Goal: Task Accomplishment & Management: Manage account settings

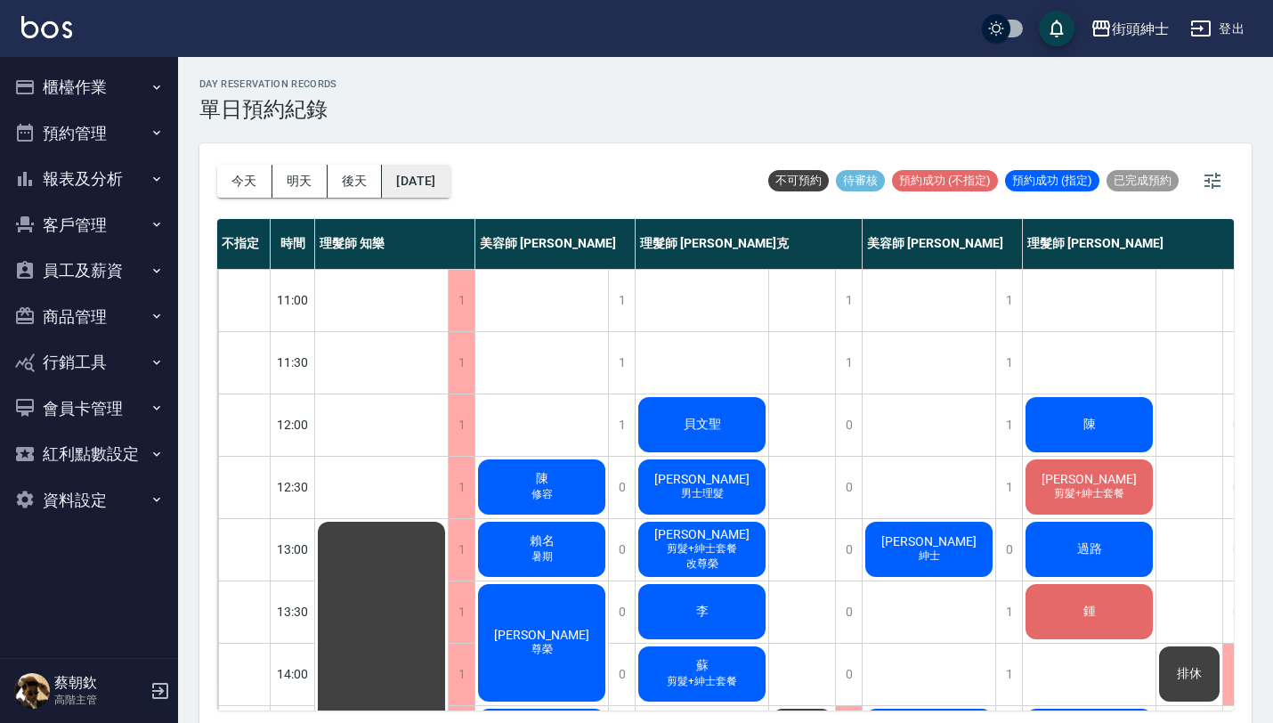
scroll to position [291, 16]
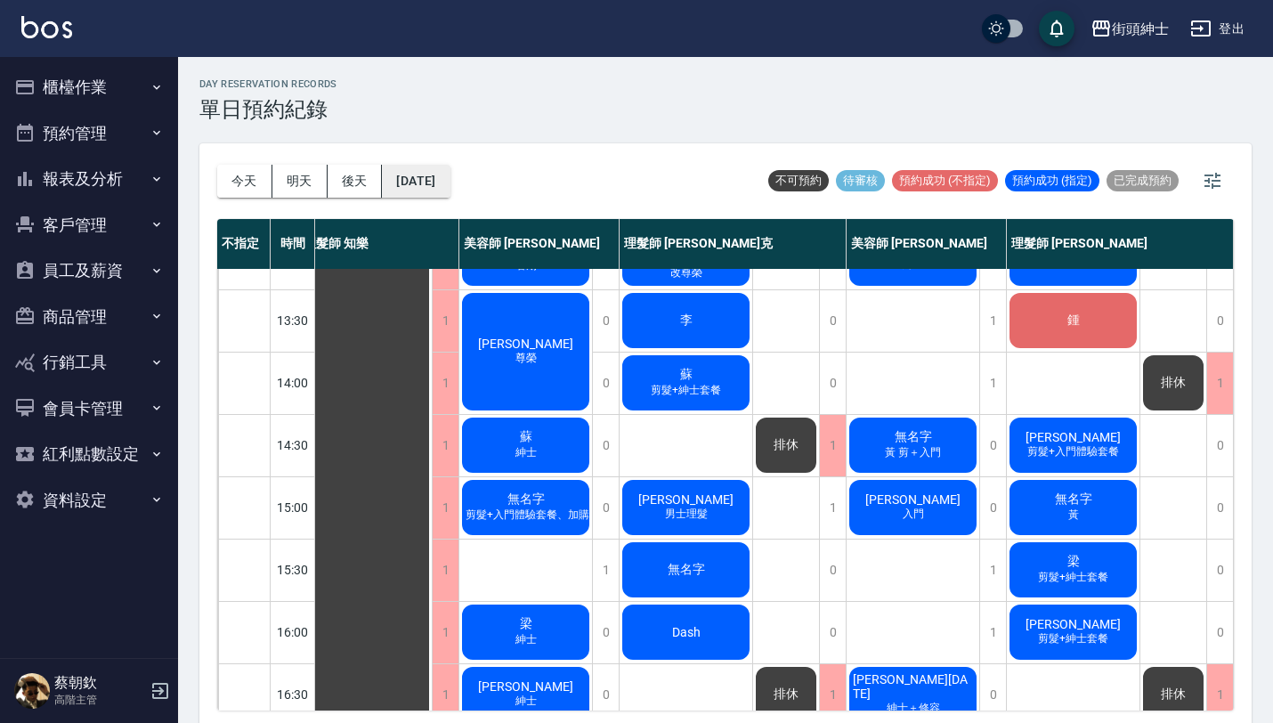
click at [441, 190] on button "[DATE]" at bounding box center [416, 181] width 68 height 33
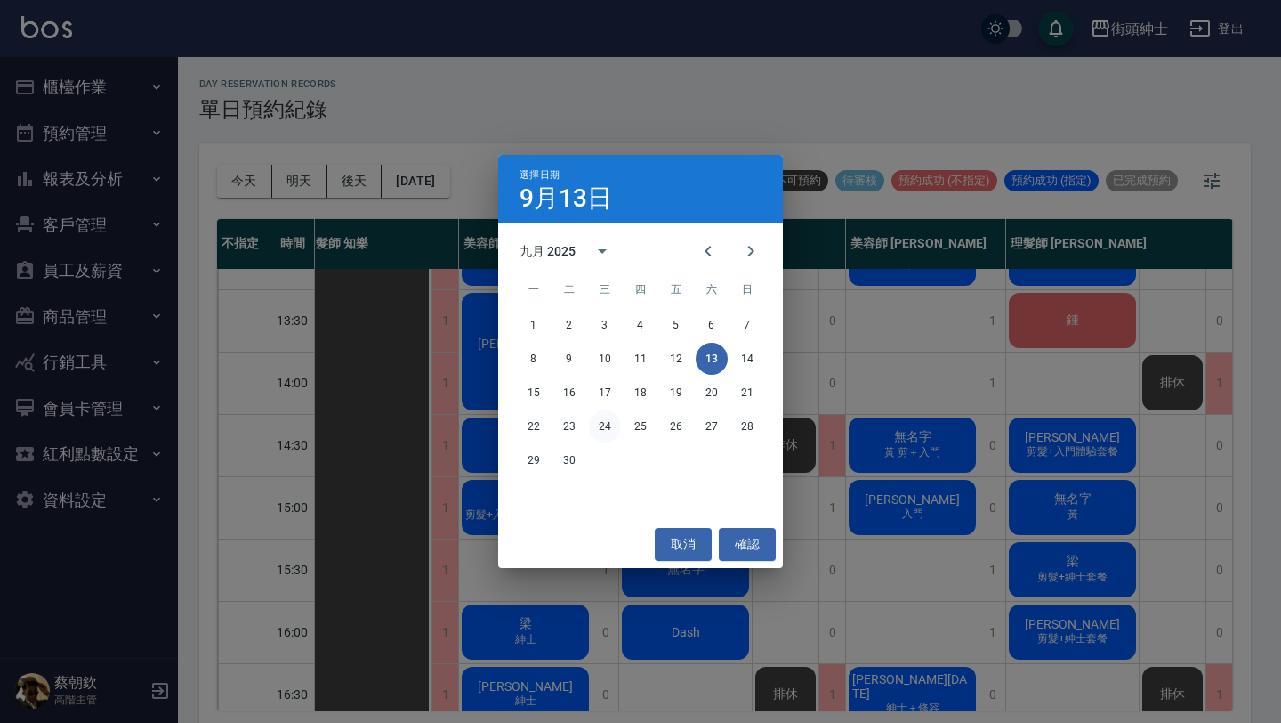
click at [608, 422] on button "24" at bounding box center [605, 426] width 32 height 32
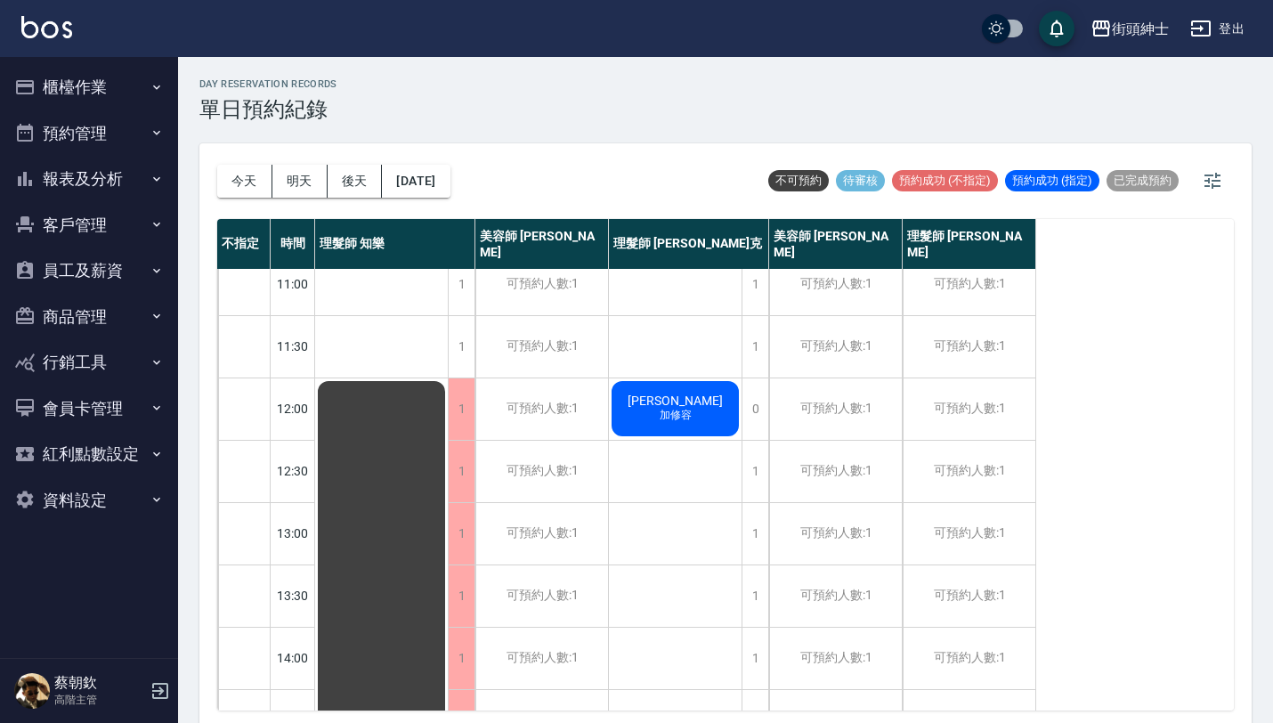
scroll to position [12, 0]
click at [240, 175] on button "今天" at bounding box center [244, 181] width 55 height 33
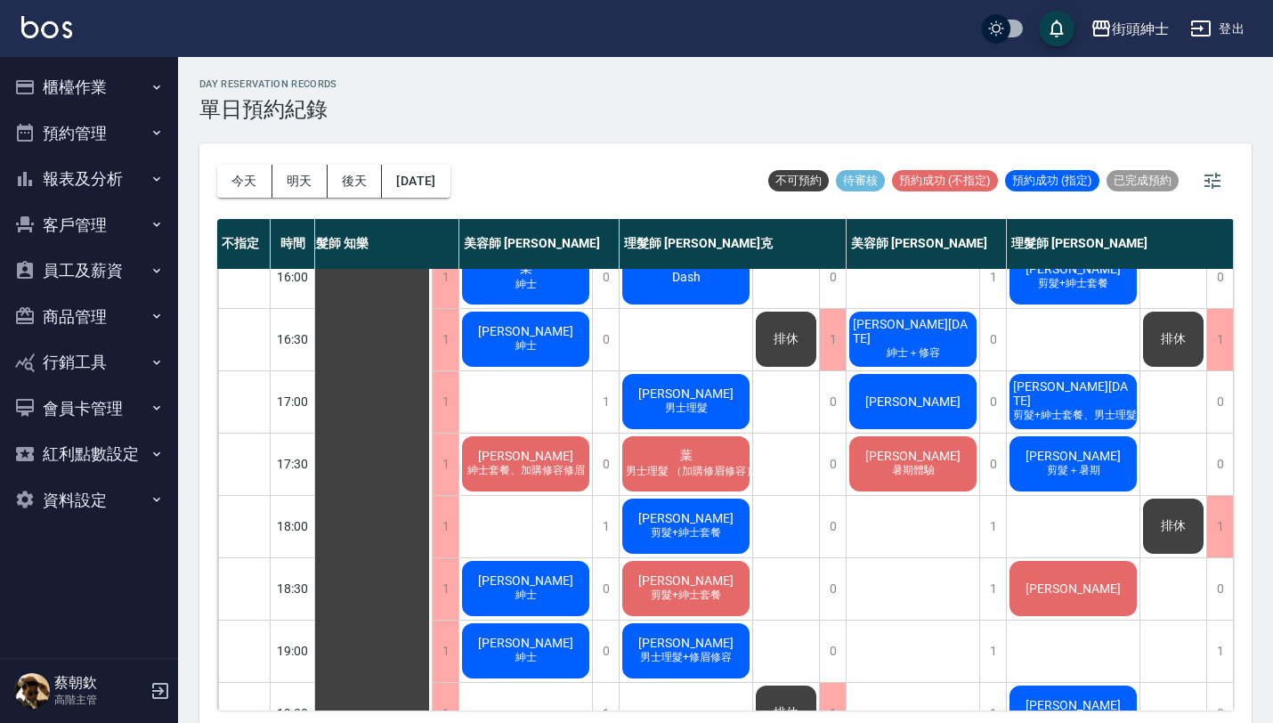
scroll to position [882, 25]
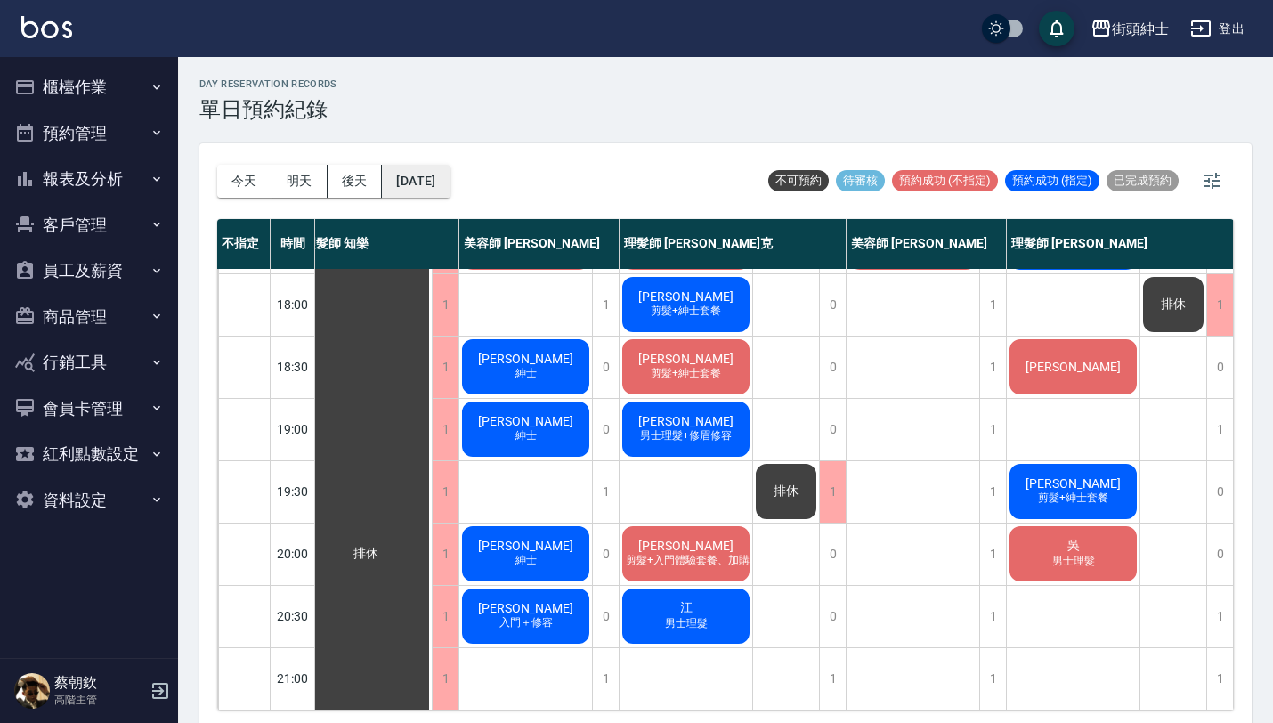
click at [449, 169] on button "[DATE]" at bounding box center [416, 181] width 68 height 33
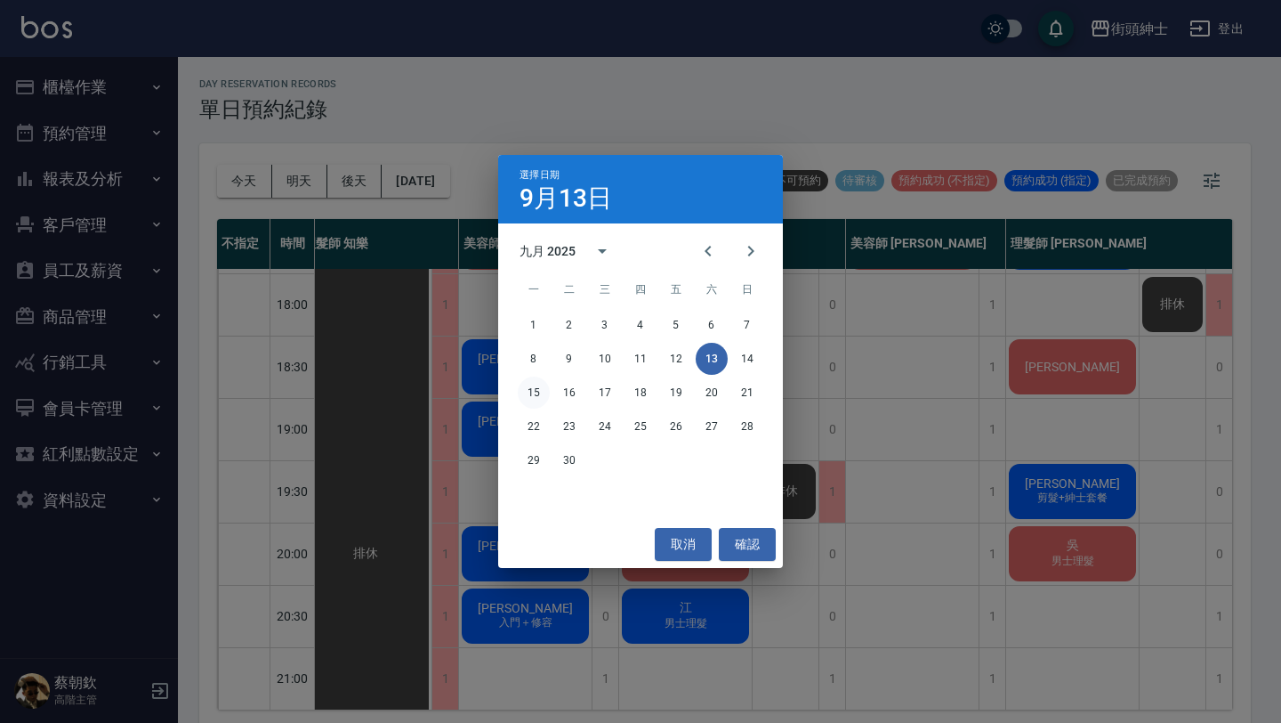
click at [538, 397] on button "15" at bounding box center [534, 392] width 32 height 32
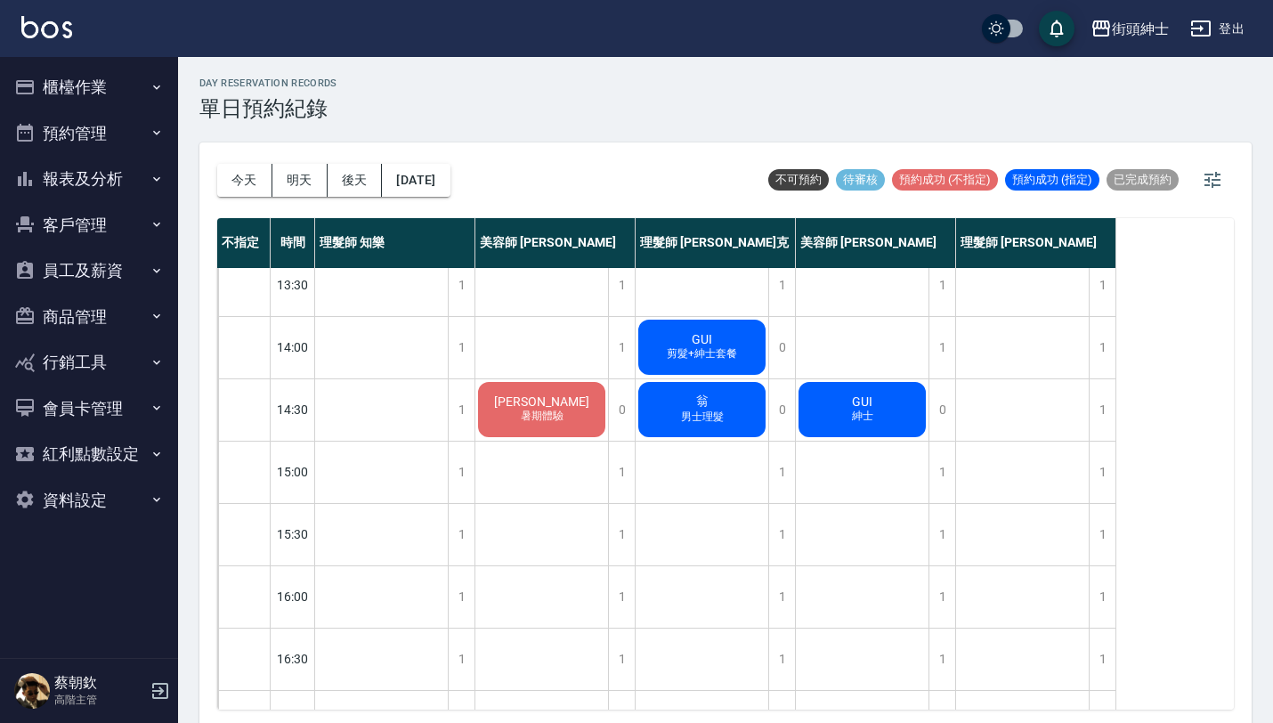
scroll to position [329, 0]
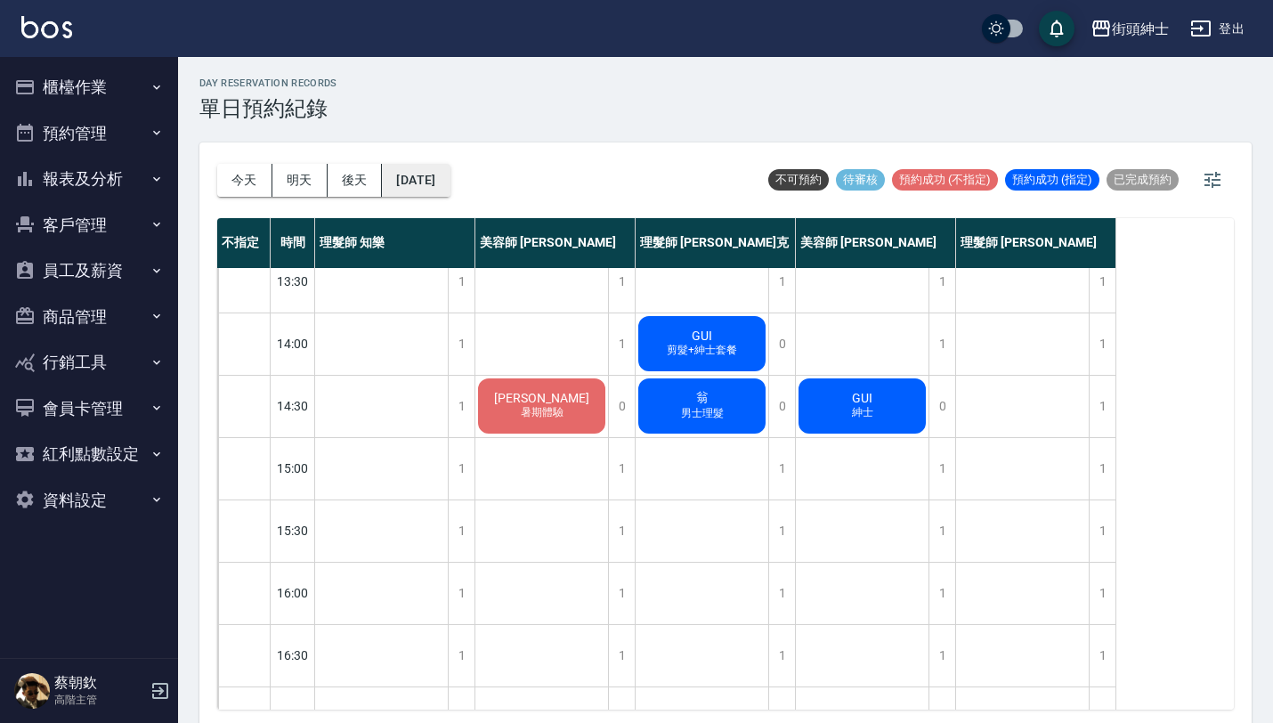
click at [417, 177] on button "[DATE]" at bounding box center [416, 180] width 68 height 33
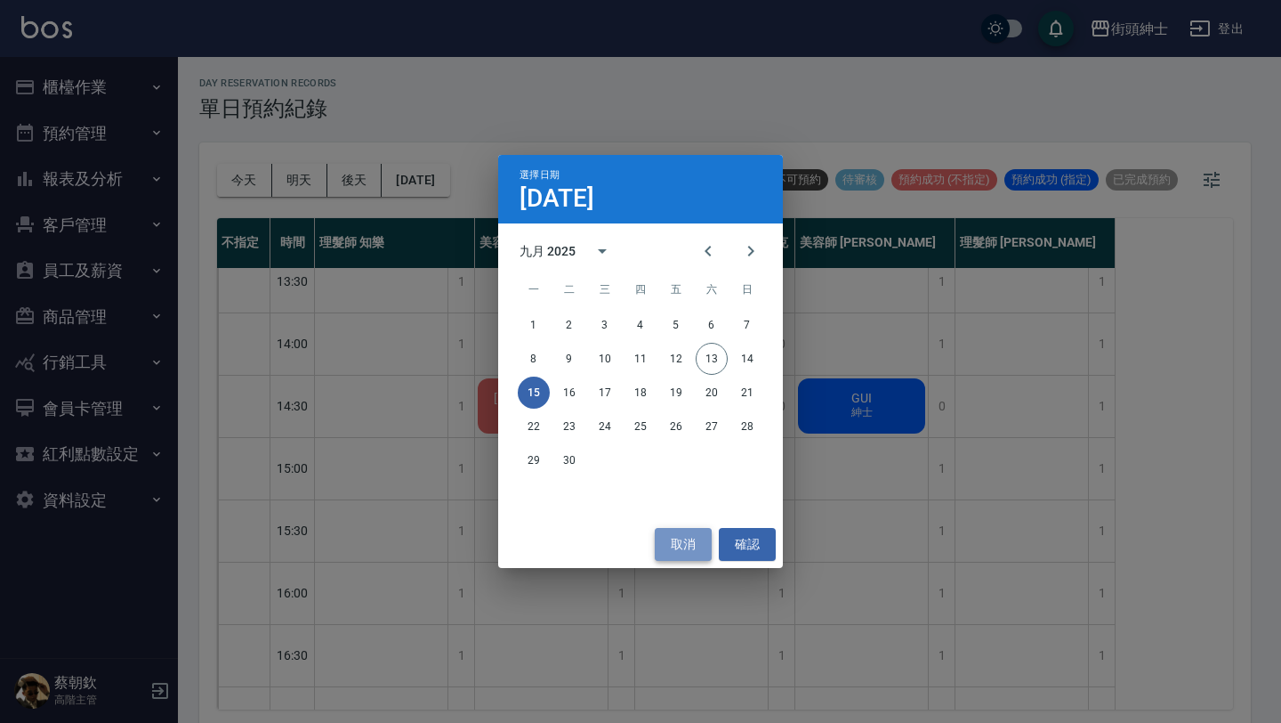
click at [695, 540] on button "取消" at bounding box center [683, 544] width 57 height 33
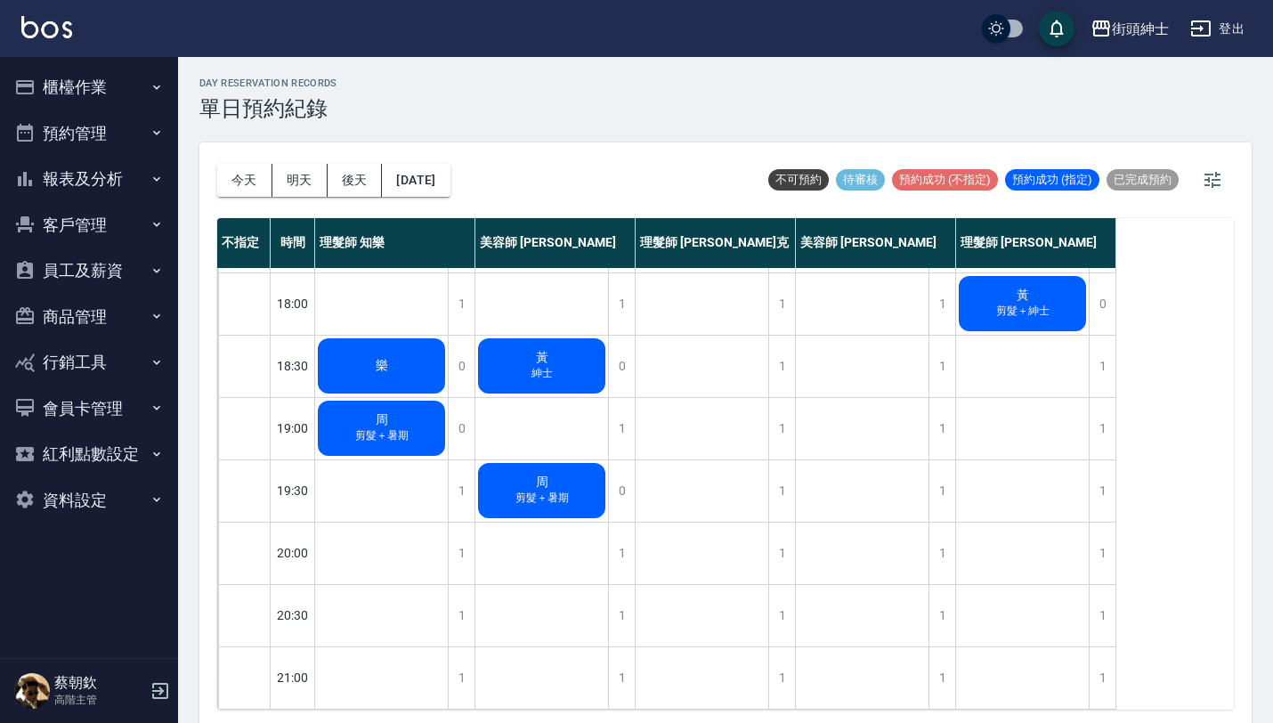
scroll to position [4, 0]
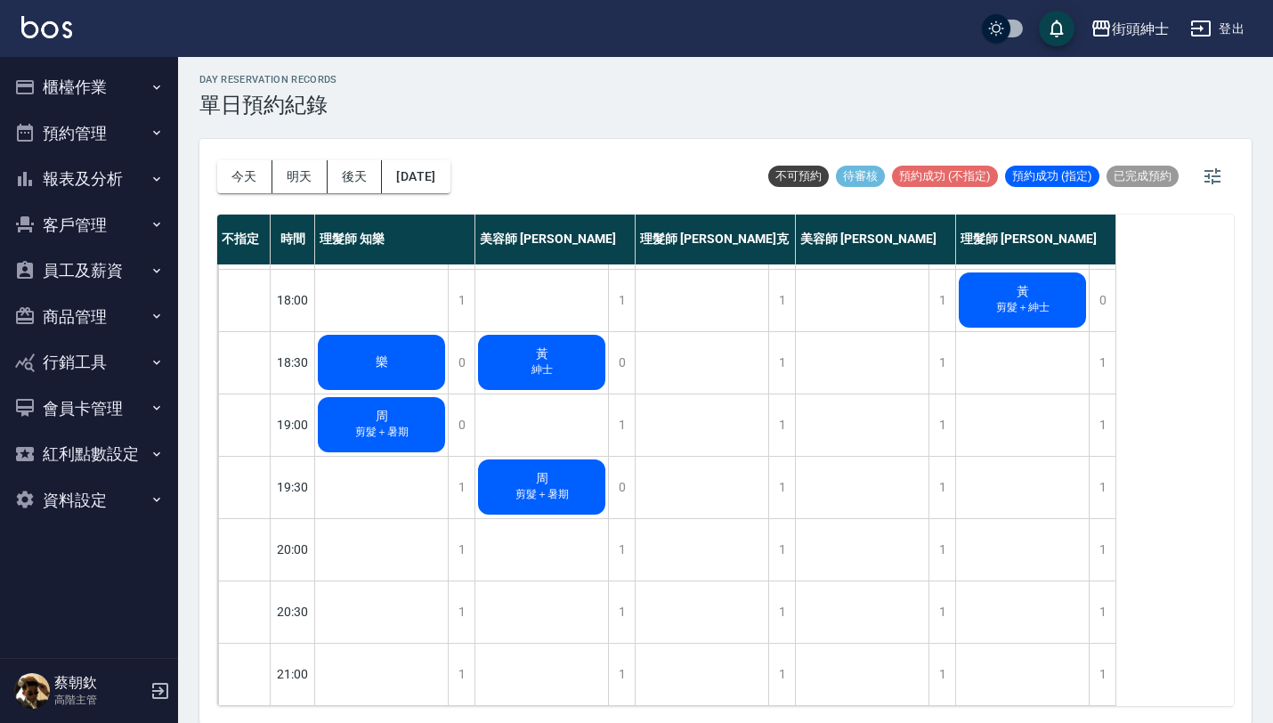
click at [228, 177] on button "今天" at bounding box center [244, 176] width 55 height 33
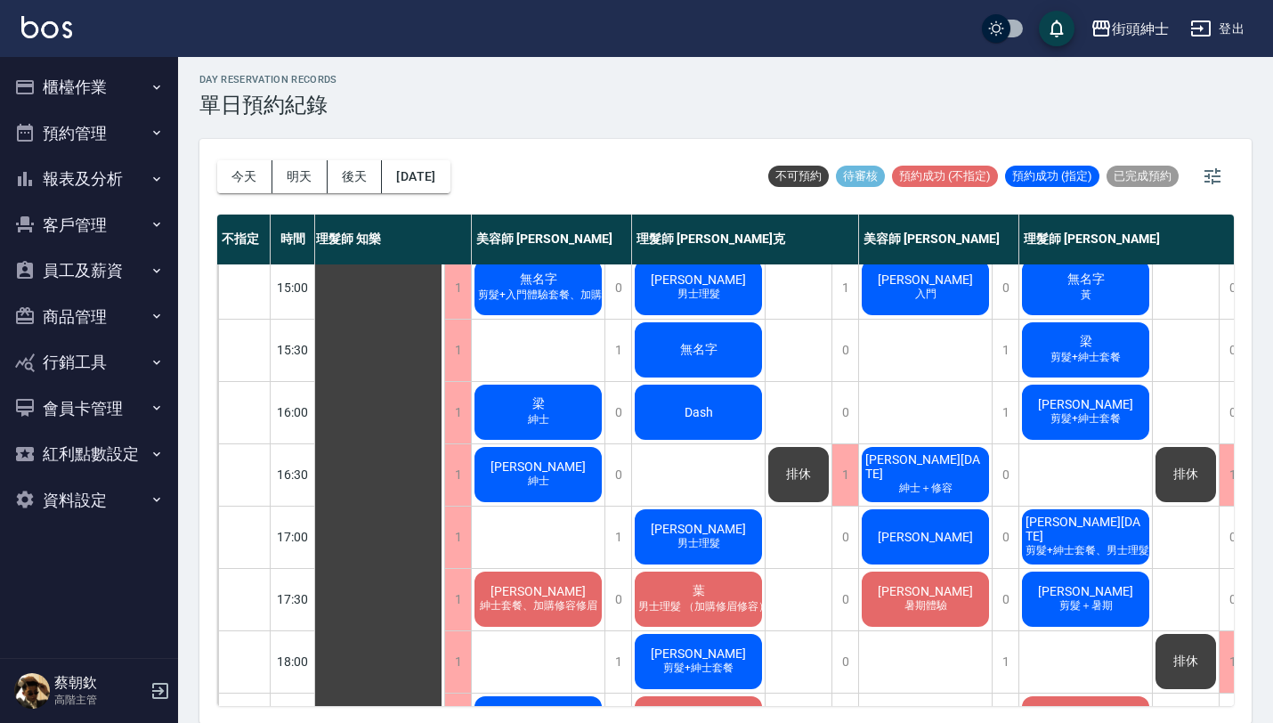
scroll to position [393, 4]
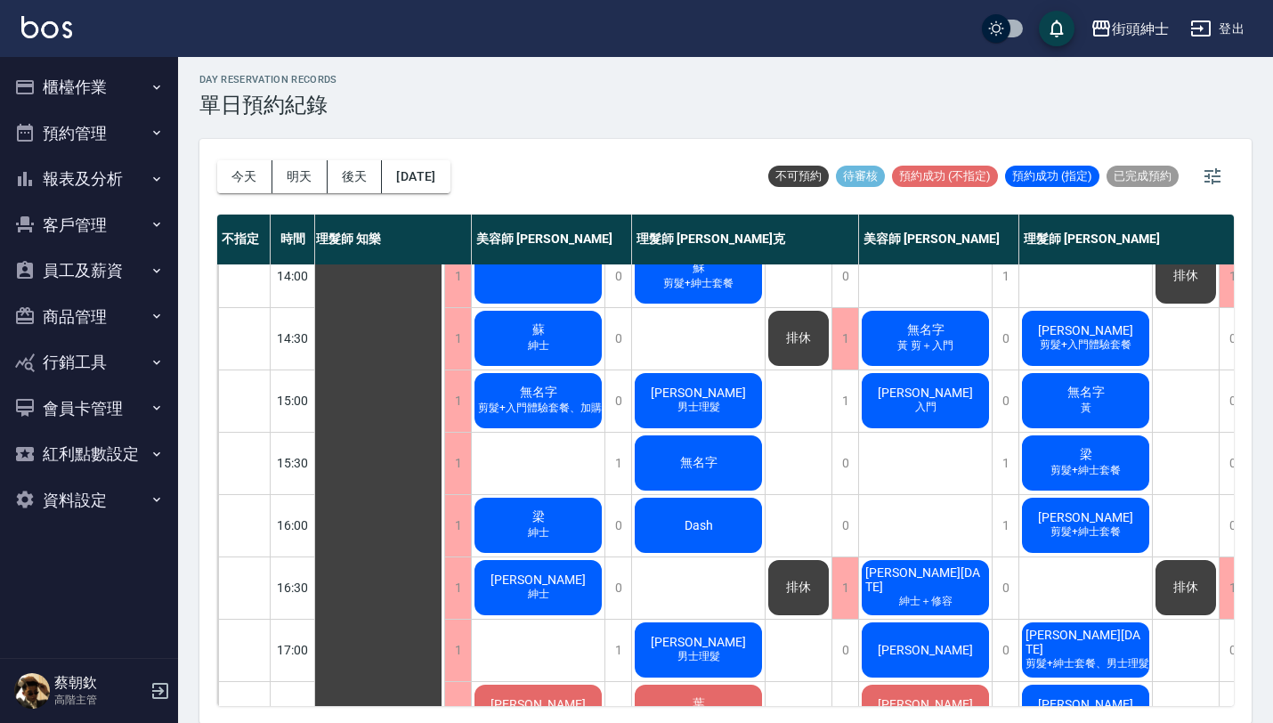
click at [516, 388] on span "無名字" at bounding box center [538, 392] width 44 height 16
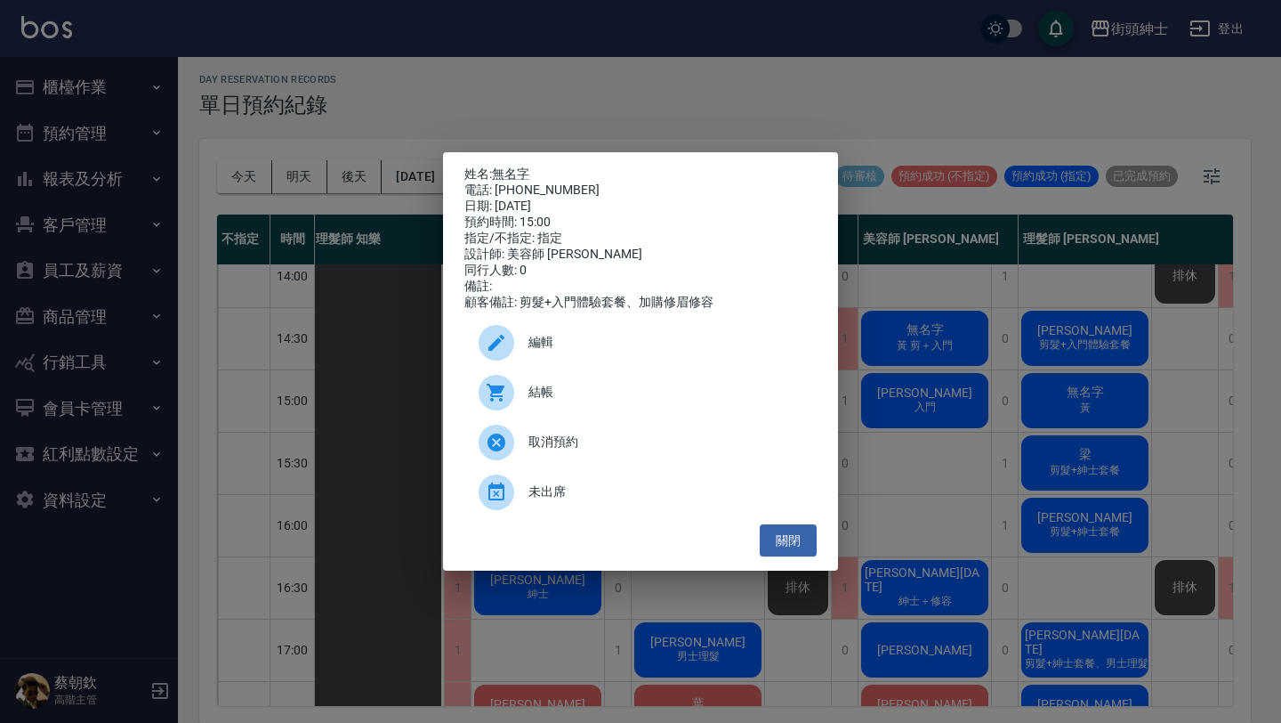
click at [591, 93] on div "姓名: 無名字 電話: [PHONE_NUMBER] 日期: [DATE] 預約時間: 15:00 指定/不指定: 指定 設計師: 美容師 [PERSON_N…" at bounding box center [640, 361] width 1281 height 723
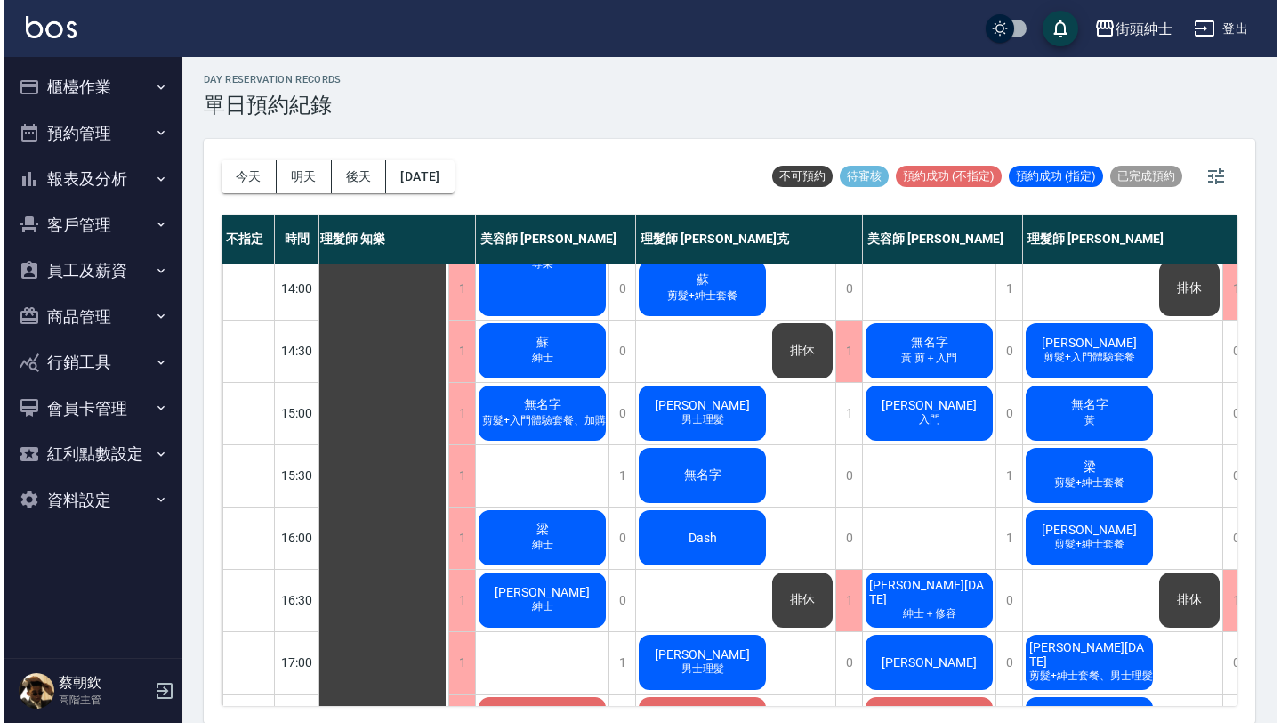
scroll to position [379, 4]
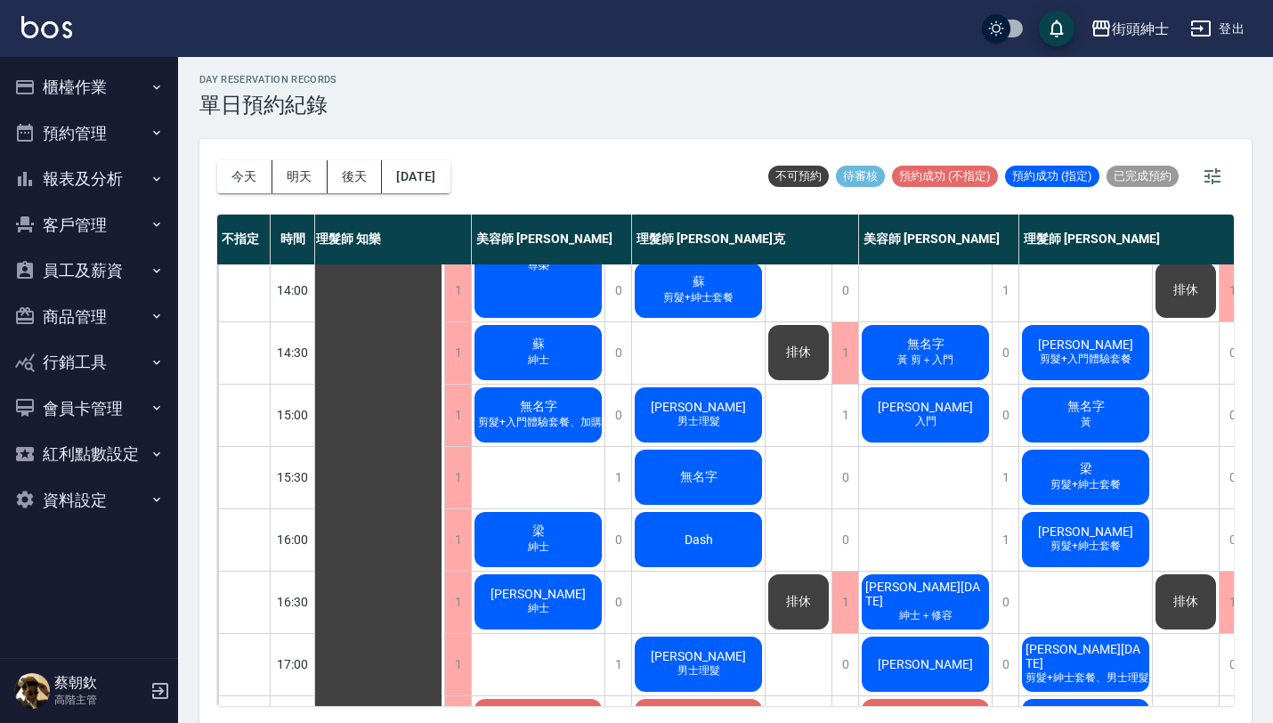
click at [534, 403] on span "無名字" at bounding box center [538, 407] width 44 height 16
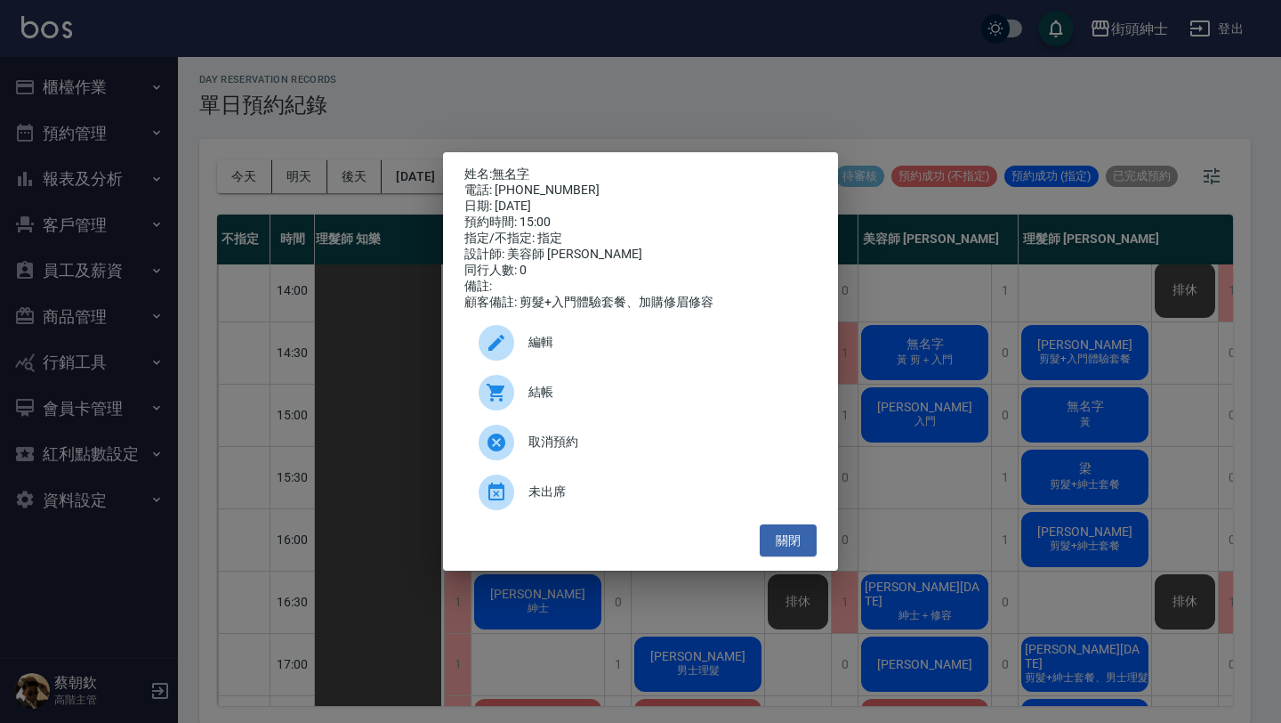
click at [592, 346] on span "編輯" at bounding box center [666, 342] width 274 height 19
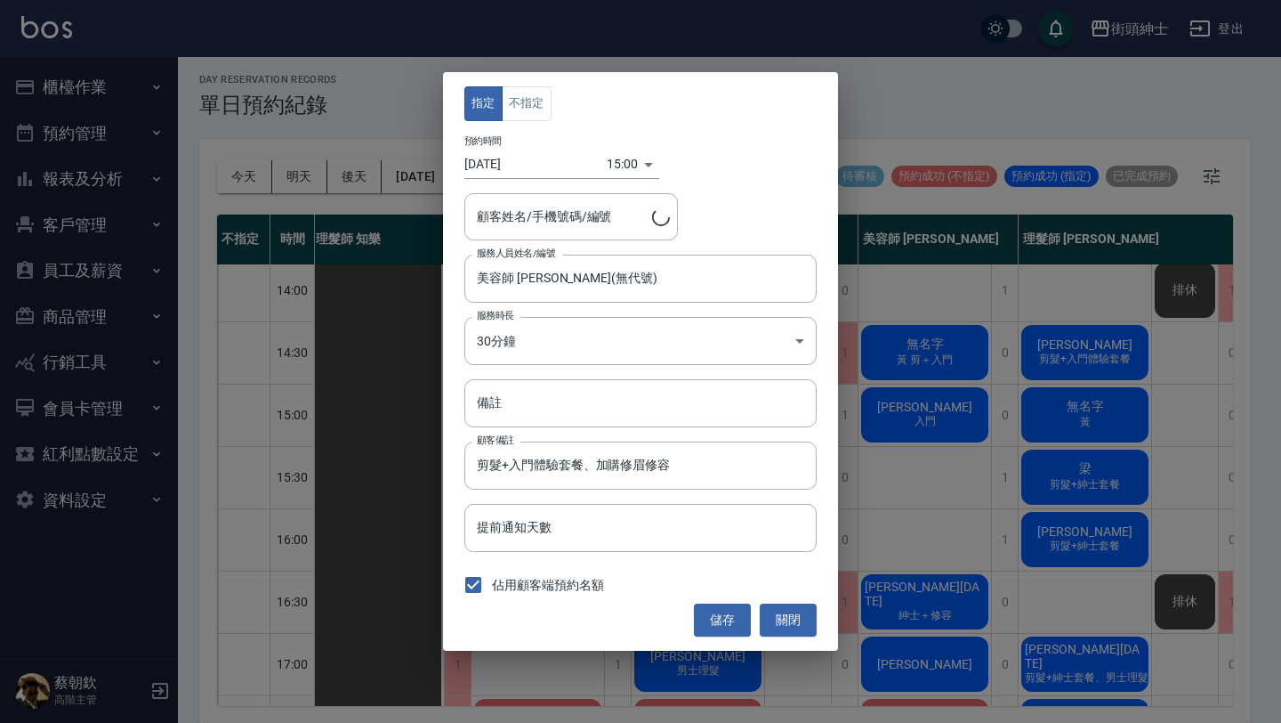
type input "無名字/0932704073"
click at [613, 161] on body "街頭紳士 登出 櫃檯作業 打帳單 帳單列表 掛單列表 座位開單 營業儀表板 現金收支登錄 高階收支登錄 材料自購登錄 每日結帳 排班表 現場電腦打卡 掃碼打卡…" at bounding box center [640, 360] width 1281 height 728
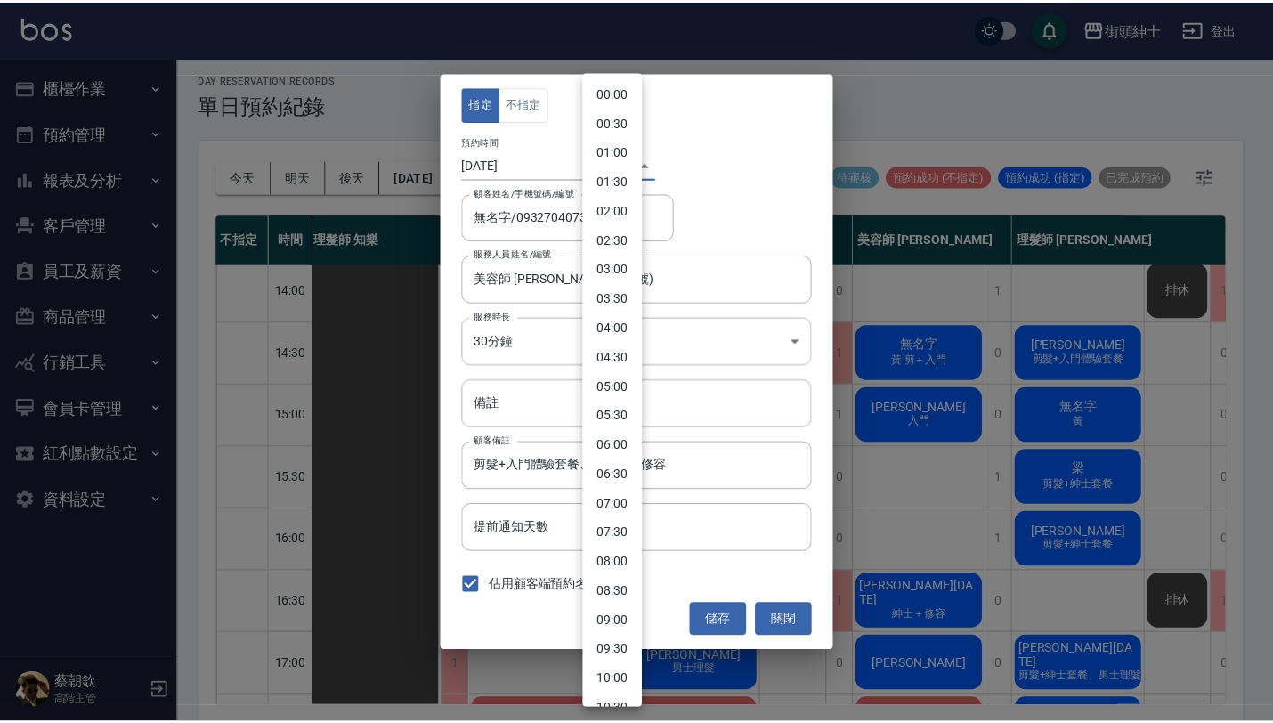
scroll to position [584, 0]
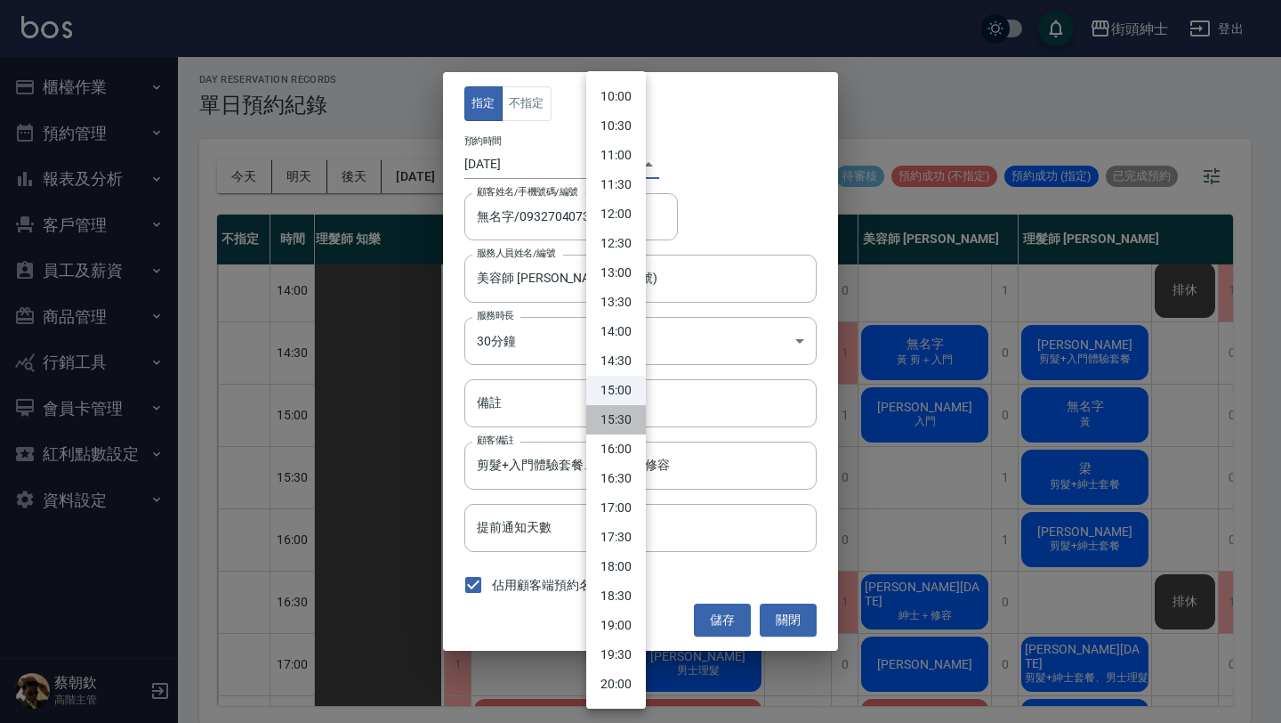
click at [615, 417] on li "15:30" at bounding box center [616, 419] width 60 height 29
type input "1757748600000"
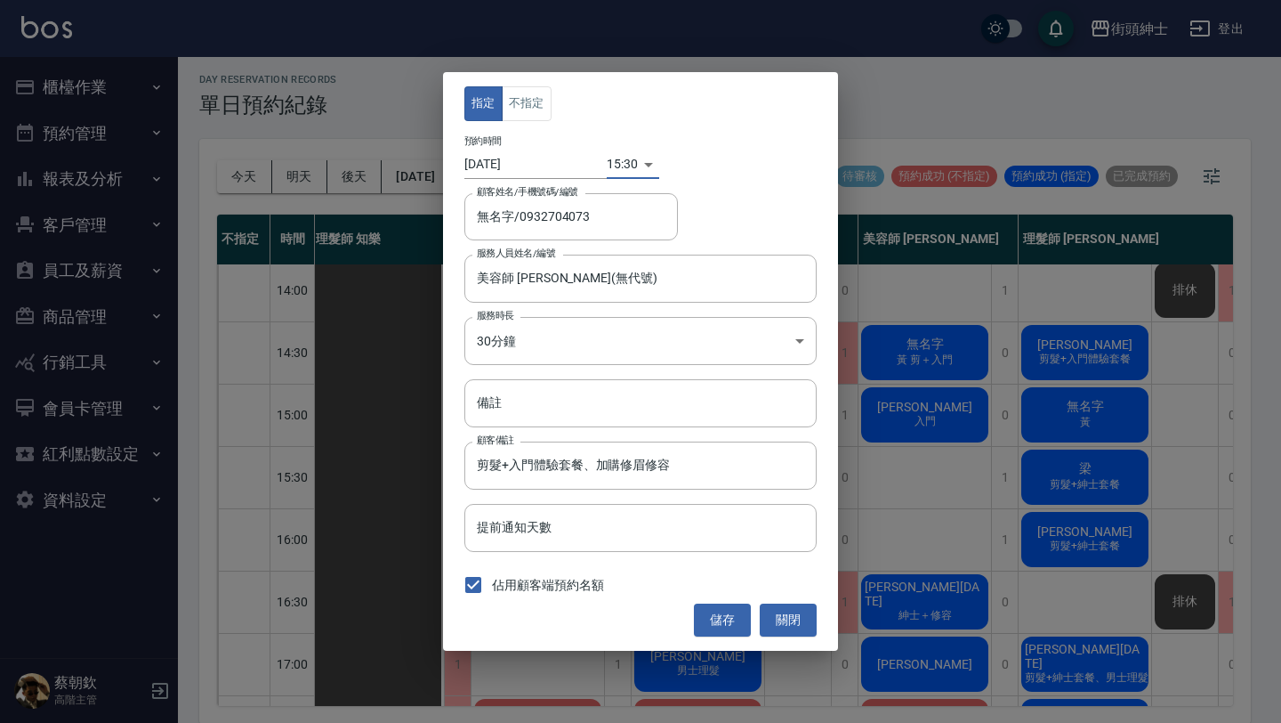
click at [902, 494] on div "指定 不指定 預約時間 [DATE] 15:30 1757748600000 顧客姓名/手機號碼/編號 無名字/0932704073 顧客姓名/手機號碼/編號…" at bounding box center [640, 361] width 1281 height 723
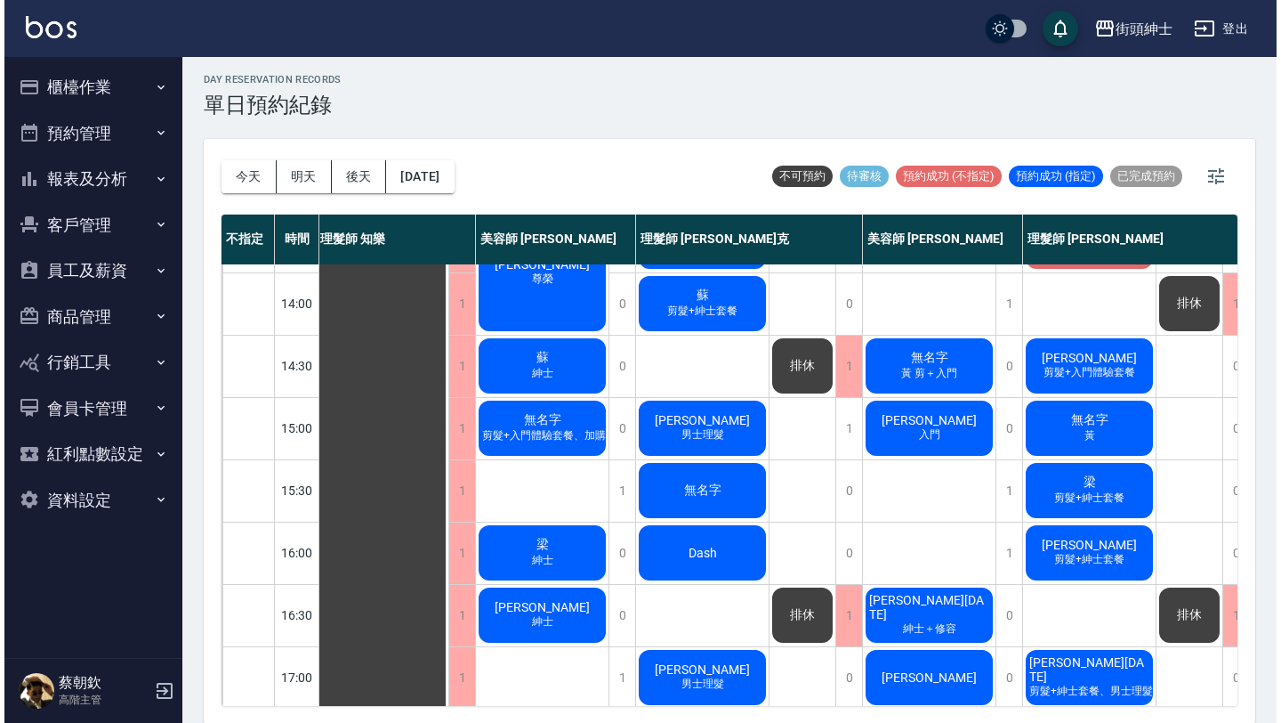
scroll to position [392, 4]
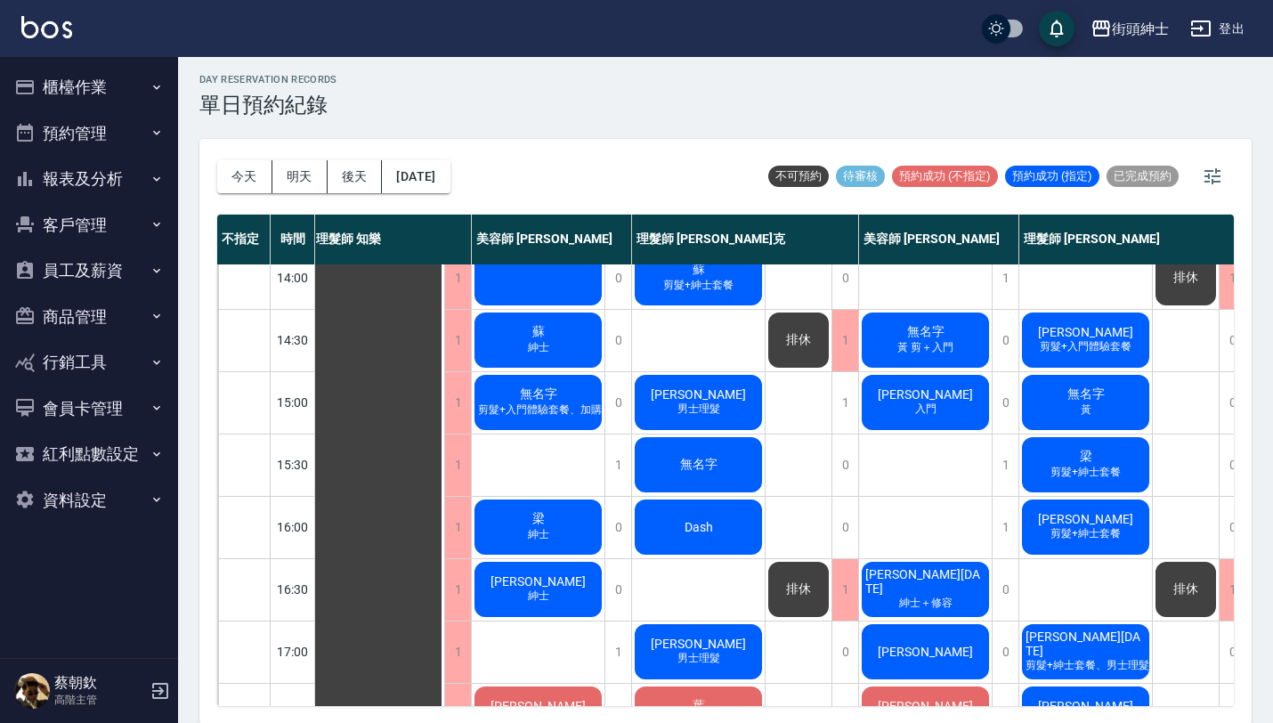
click at [575, 384] on div "無名字 剪髮+入門體驗套餐、加購修眉修容" at bounding box center [538, 402] width 133 height 61
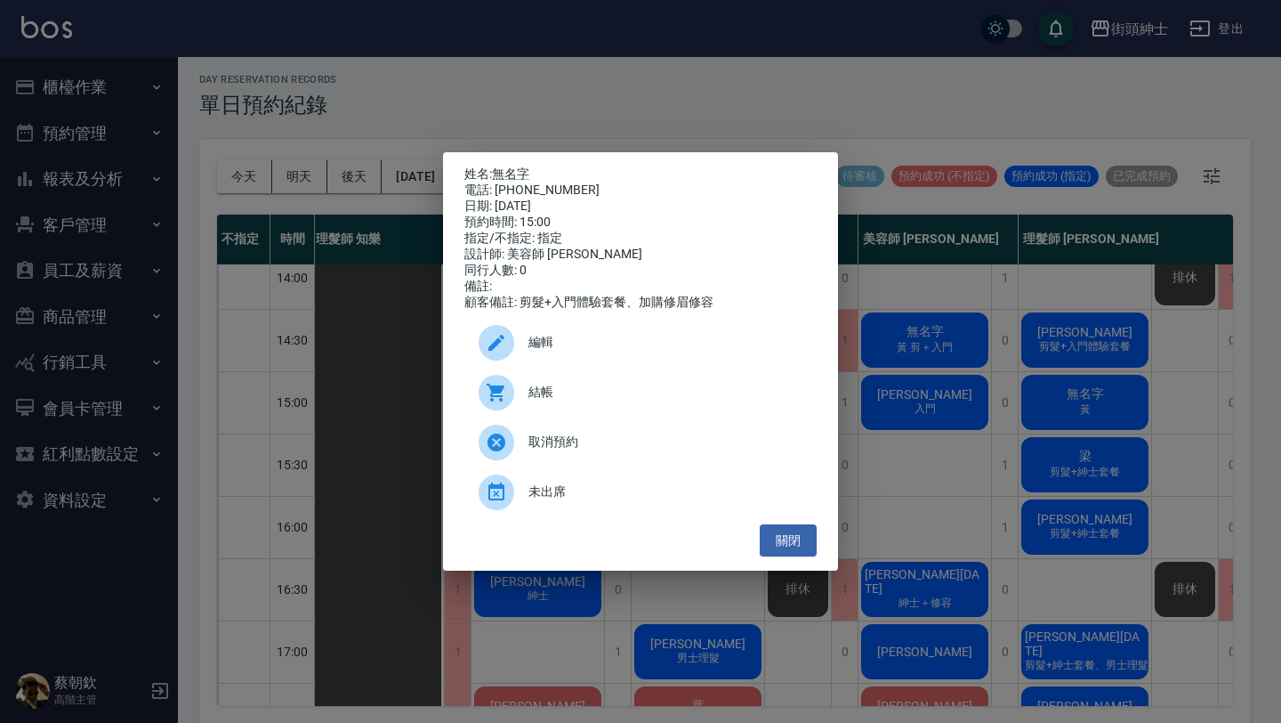
click at [606, 364] on div "編輯" at bounding box center [641, 343] width 352 height 50
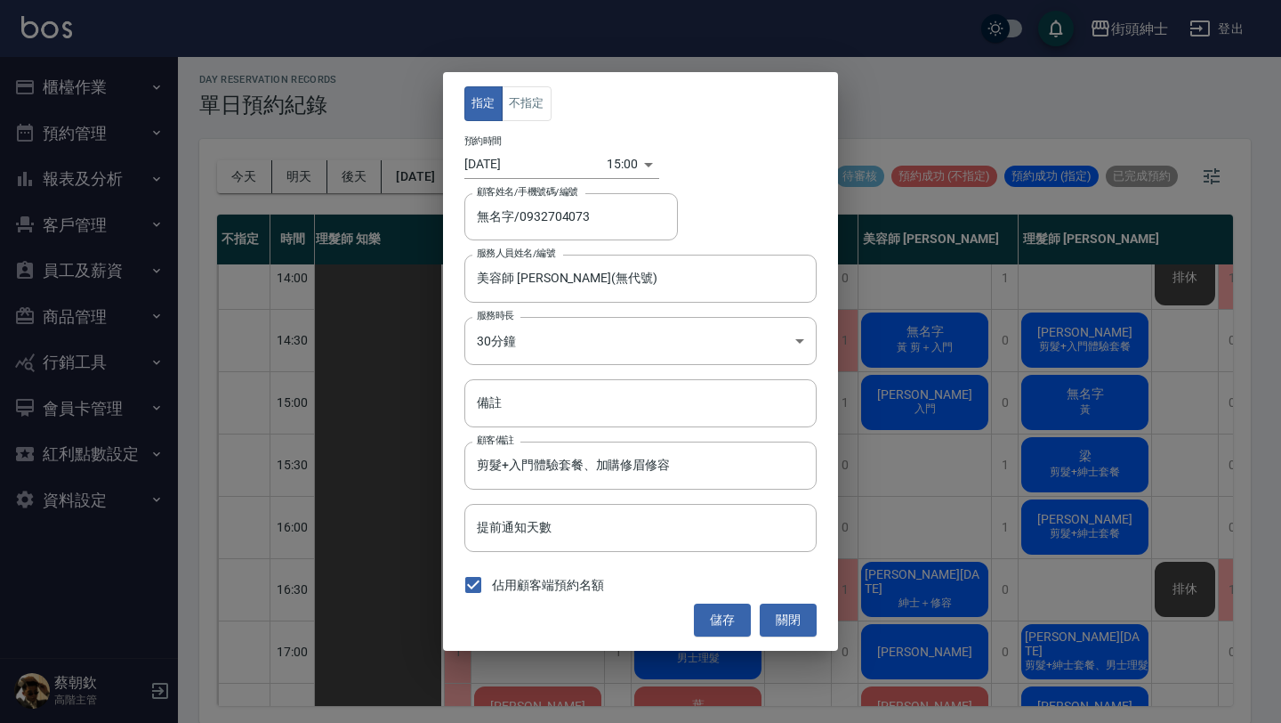
click at [612, 158] on body "街頭紳士 登出 櫃檯作業 打帳單 帳單列表 掛單列表 座位開單 營業儀表板 現金收支登錄 高階收支登錄 材料自購登錄 每日結帳 排班表 現場電腦打卡 掃碼打卡…" at bounding box center [640, 360] width 1281 height 728
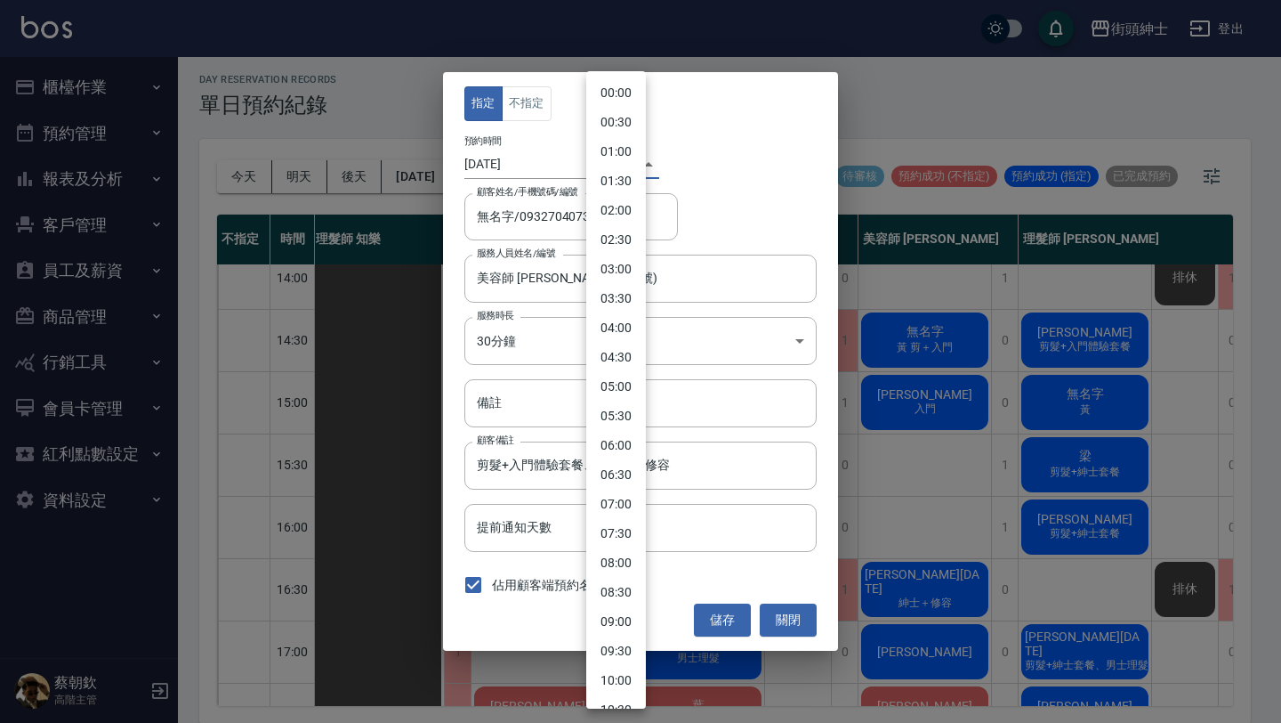
scroll to position [584, 0]
click at [629, 423] on li "15:30" at bounding box center [616, 419] width 60 height 29
type input "1757748600000"
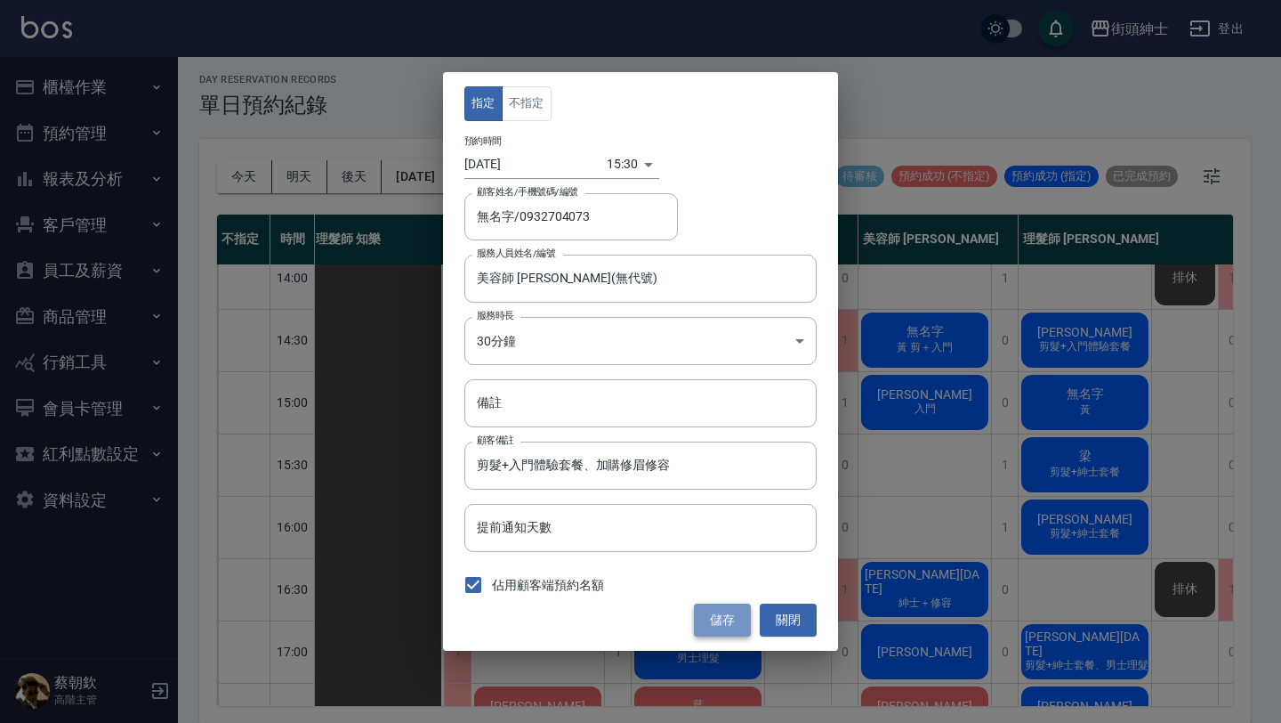
click at [719, 610] on button "儲存" at bounding box center [722, 619] width 57 height 33
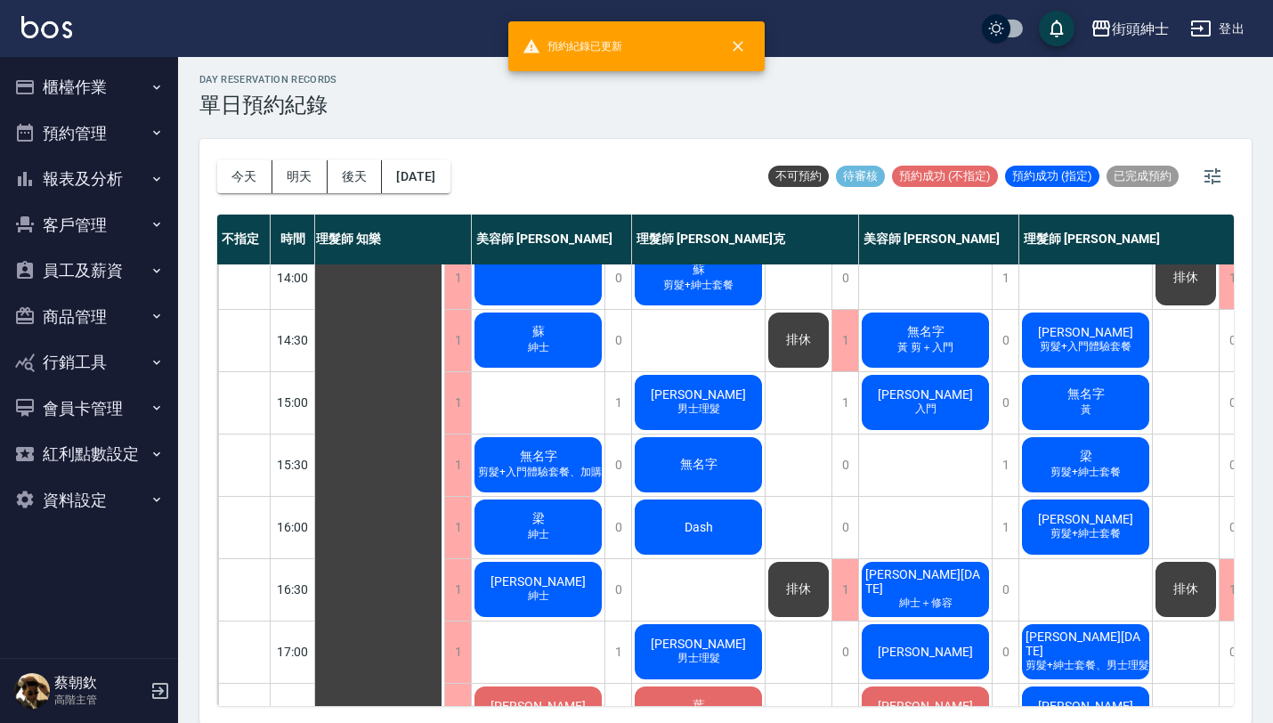
click at [680, 390] on span "[PERSON_NAME]" at bounding box center [698, 394] width 102 height 14
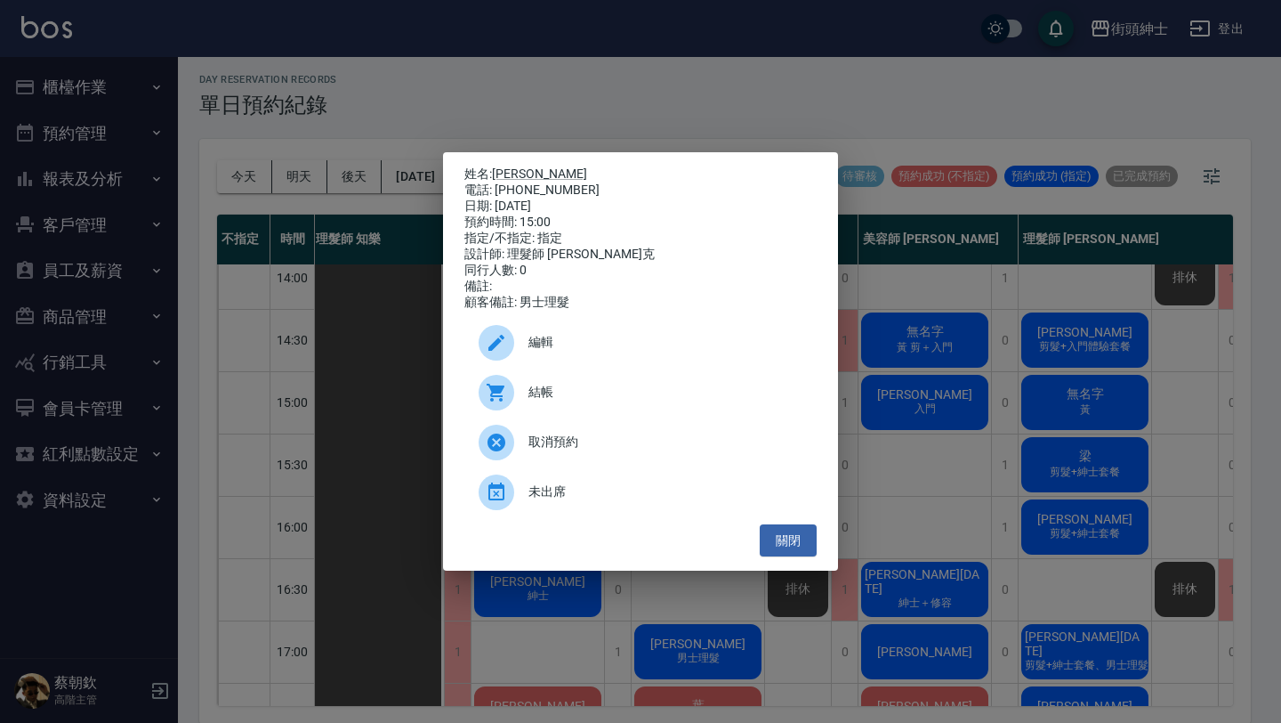
click at [617, 344] on span "編輯" at bounding box center [666, 342] width 274 height 19
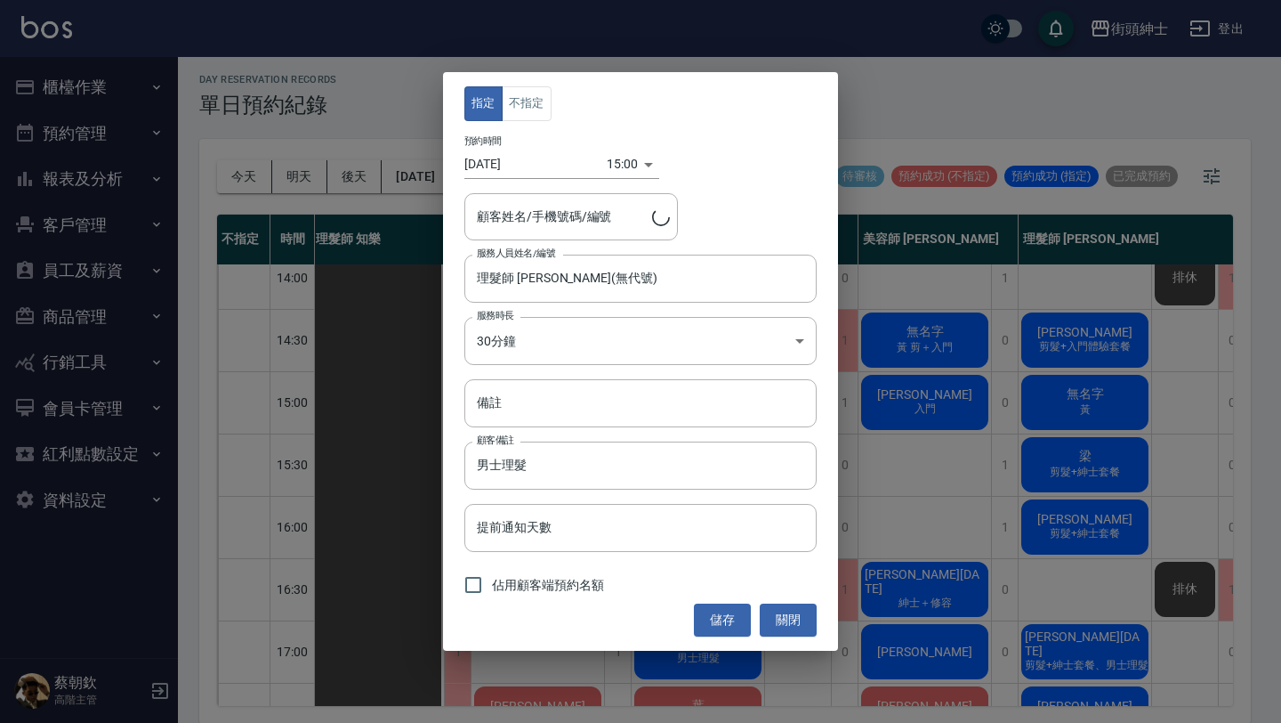
type input "[PERSON_NAME]/0975516010"
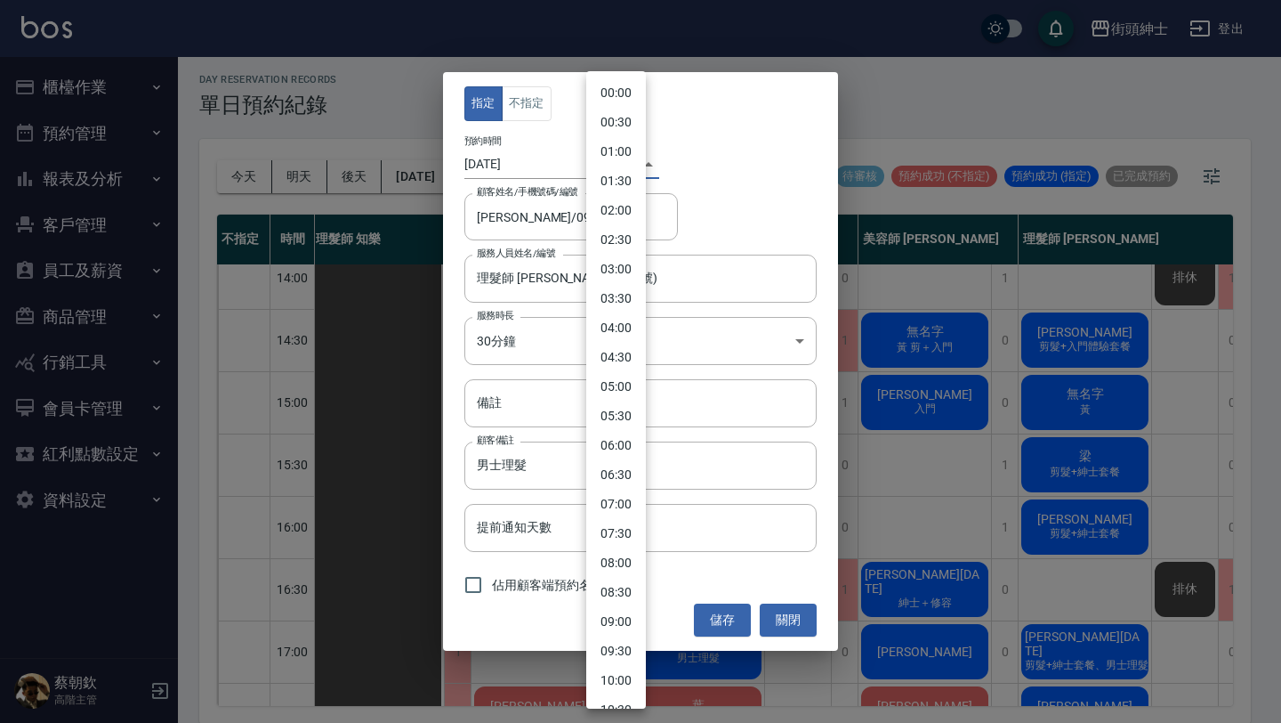
click at [607, 156] on body "街頭紳士 登出 櫃檯作業 打帳單 帳單列表 掛單列表 座位開單 營業儀表板 現金收支登錄 高階收支登錄 材料自購登錄 每日結帳 排班表 現場電腦打卡 掃碼打卡…" at bounding box center [640, 360] width 1281 height 728
click at [630, 409] on li "15:30" at bounding box center [616, 419] width 60 height 29
type input "1757748600000"
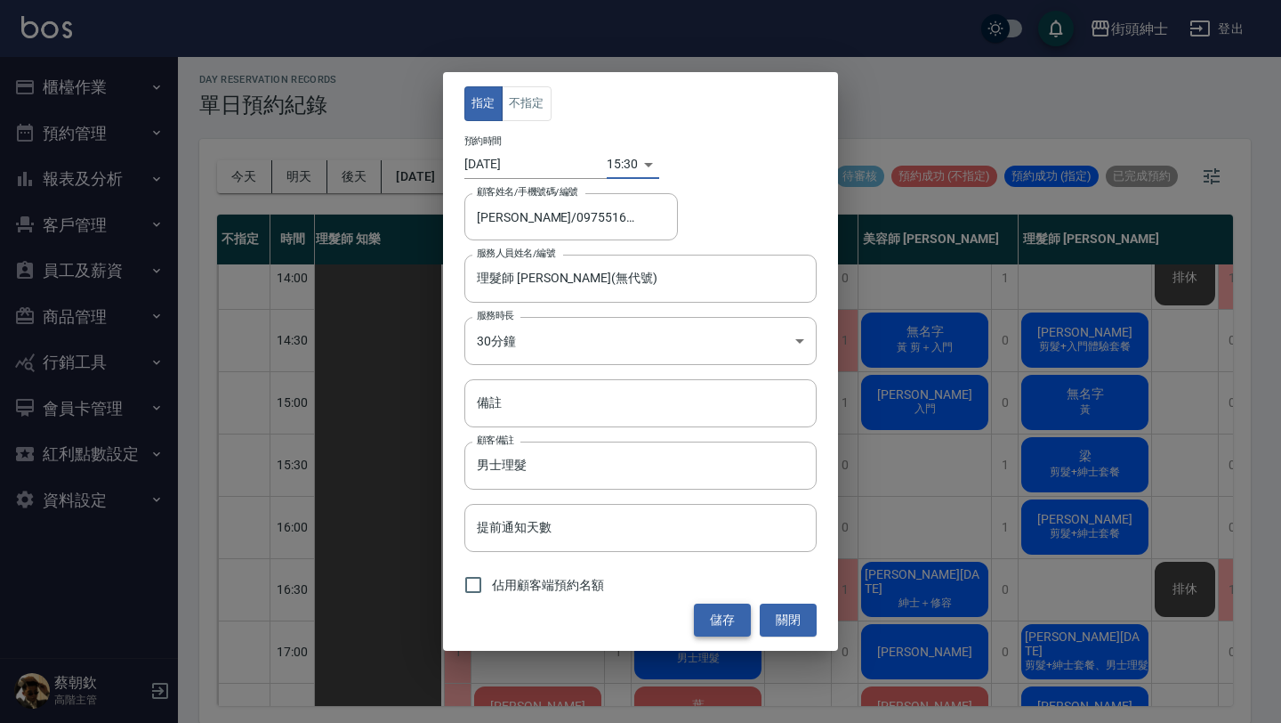
click at [737, 618] on button "儲存" at bounding box center [722, 619] width 57 height 33
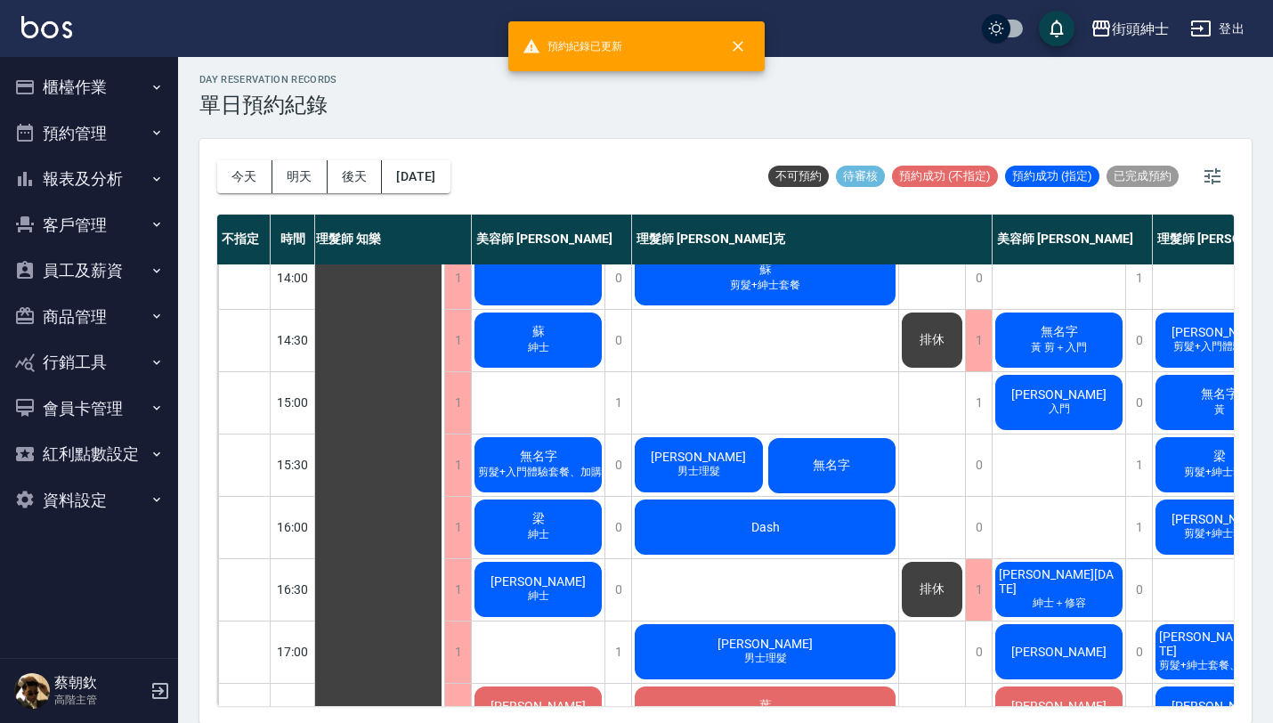
click at [817, 461] on span "無名字" at bounding box center [831, 465] width 44 height 16
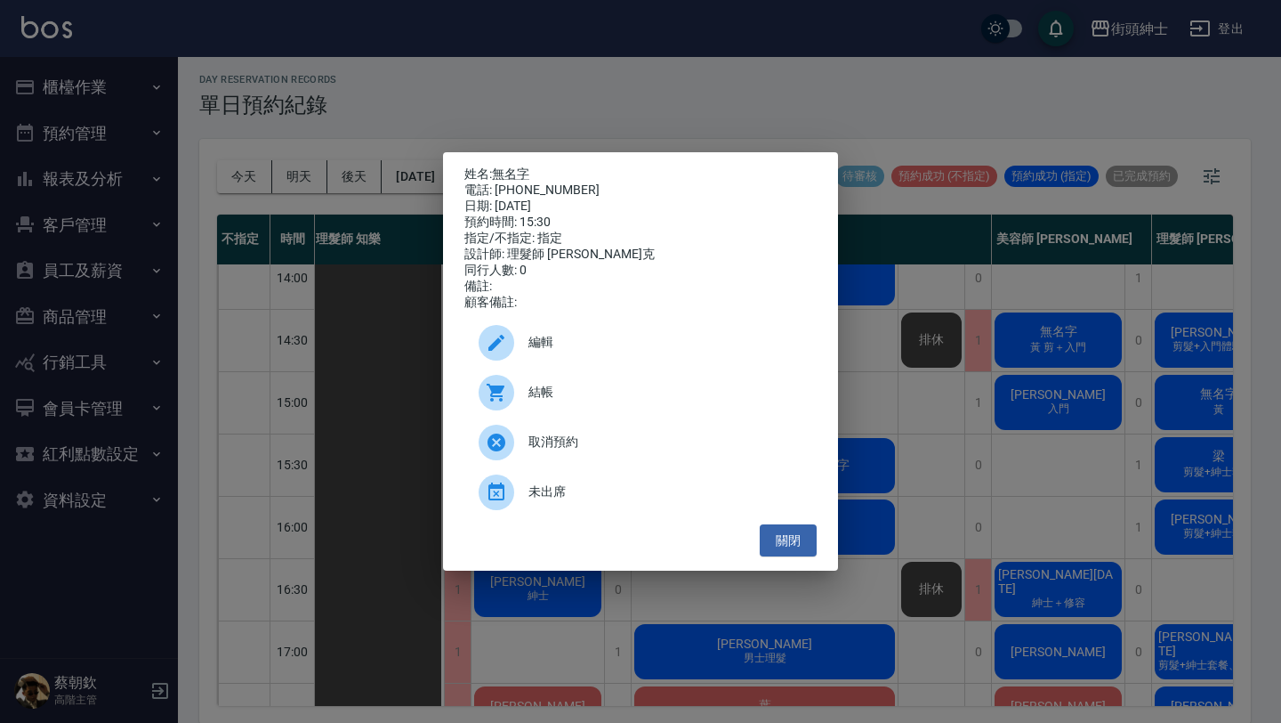
click at [627, 336] on div "編輯" at bounding box center [641, 343] width 352 height 50
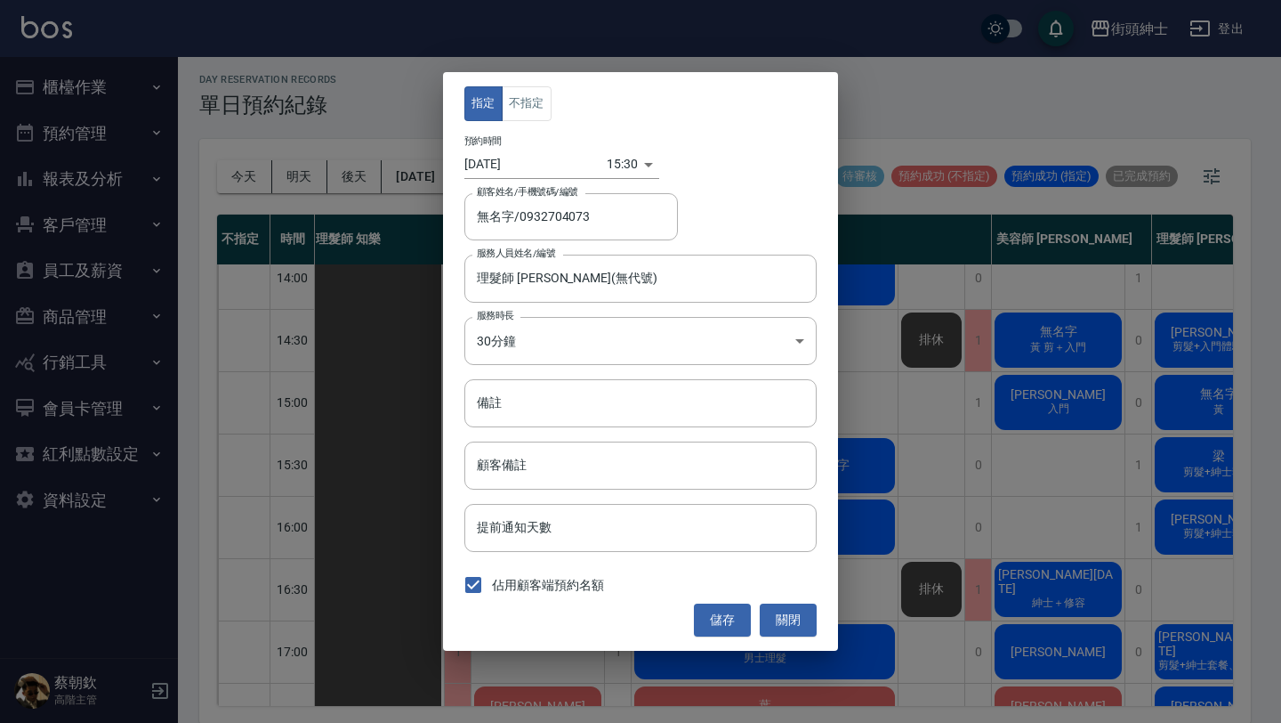
click at [619, 154] on body "街頭紳士 登出 櫃檯作業 打帳單 帳單列表 掛單列表 座位開單 營業儀表板 現金收支登錄 高階收支登錄 材料自購登錄 每日結帳 排班表 現場電腦打卡 掃碼打卡…" at bounding box center [640, 360] width 1281 height 728
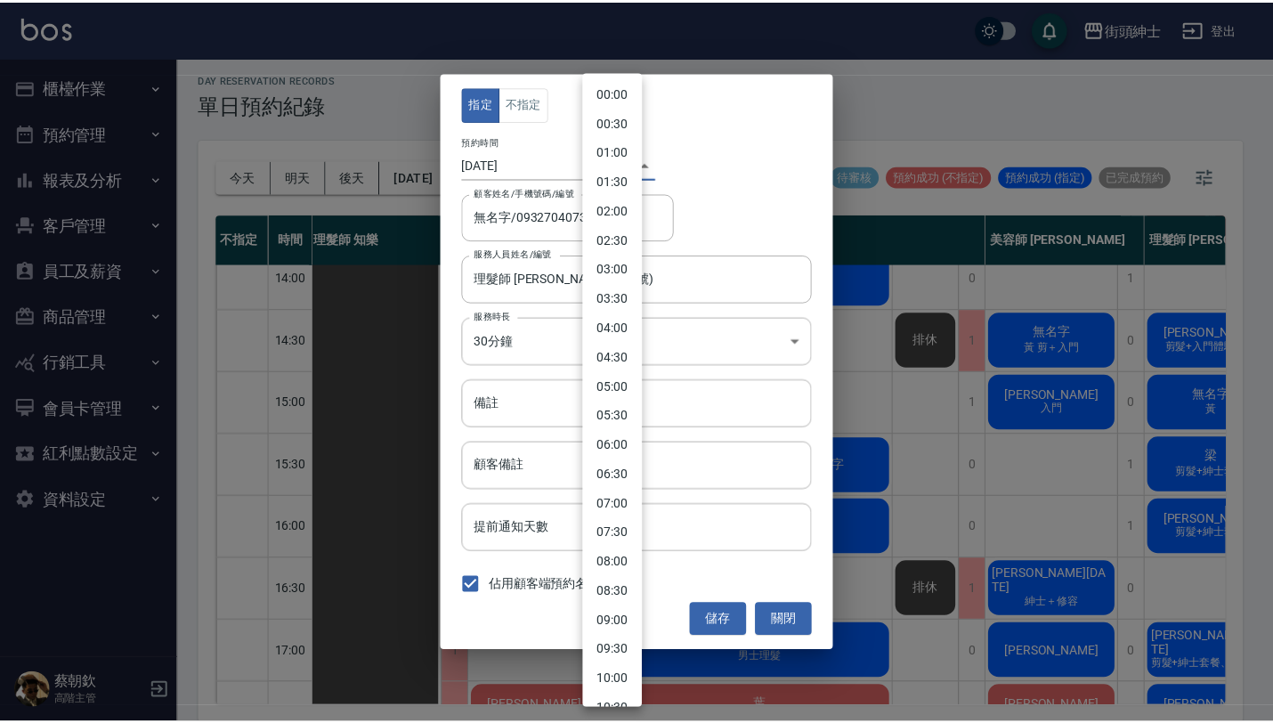
scroll to position [613, 0]
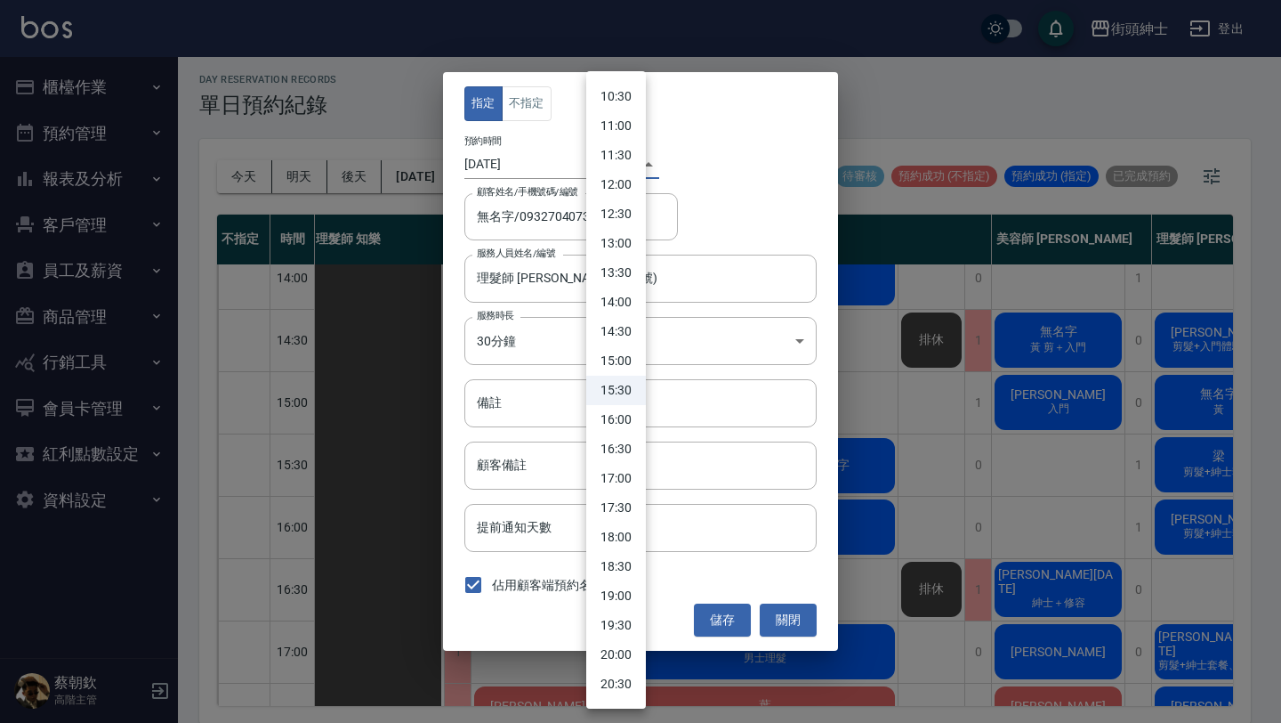
click at [628, 347] on li "15:00" at bounding box center [616, 360] width 60 height 29
type input "1757746800000"
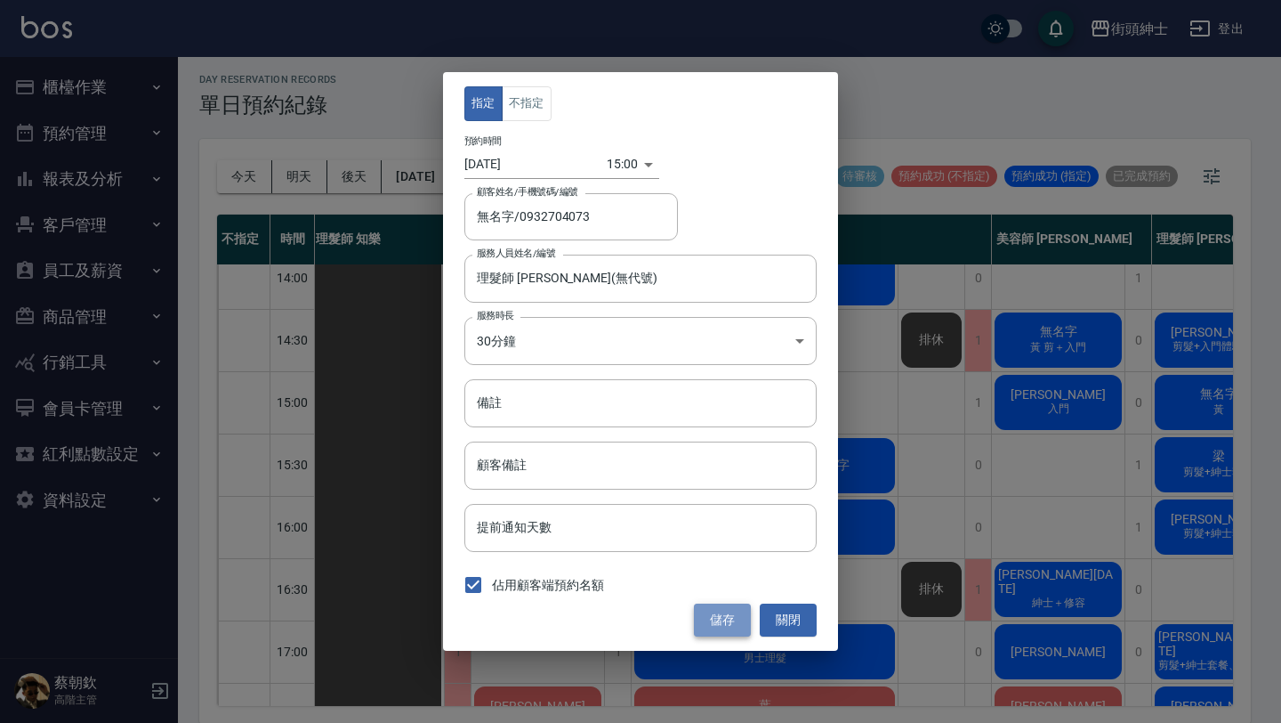
click at [727, 621] on button "儲存" at bounding box center [722, 619] width 57 height 33
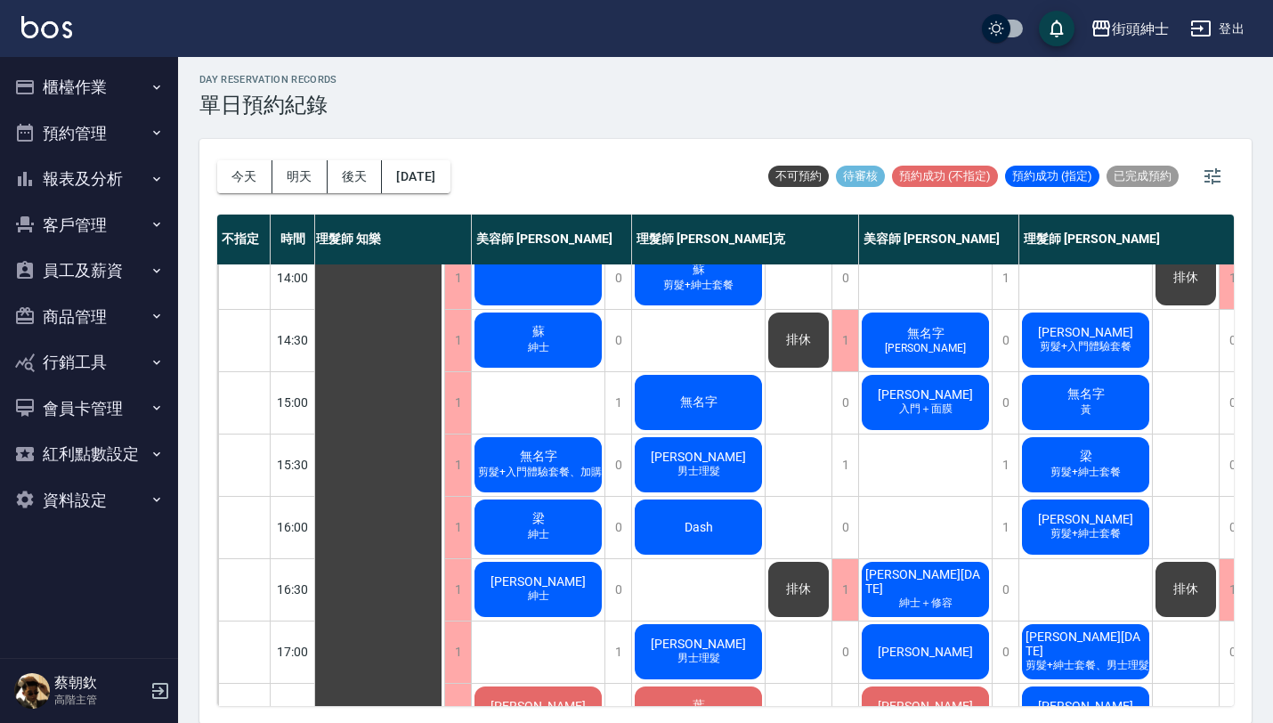
click at [1098, 467] on span "剪髮+紳士套餐" at bounding box center [1085, 472] width 77 height 15
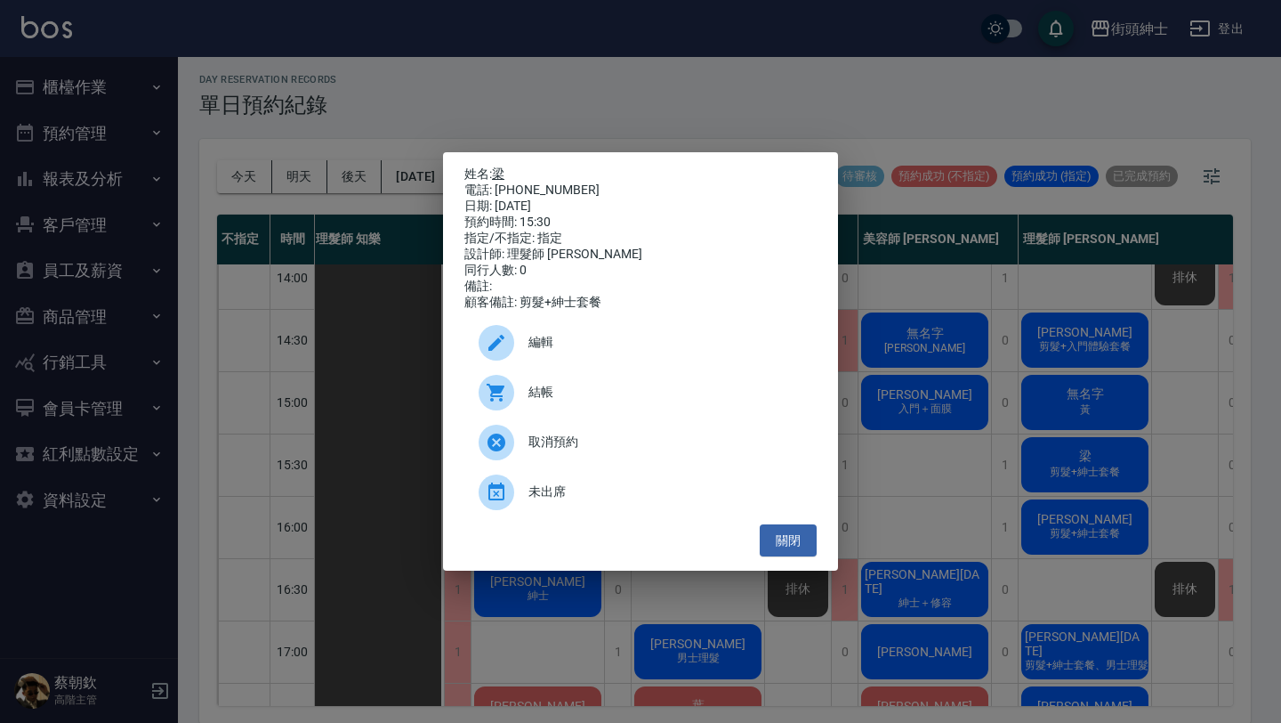
click at [504, 175] on link "梁" at bounding box center [498, 173] width 12 height 14
click at [804, 551] on button "關閉" at bounding box center [788, 540] width 57 height 33
